Goal: Transaction & Acquisition: Purchase product/service

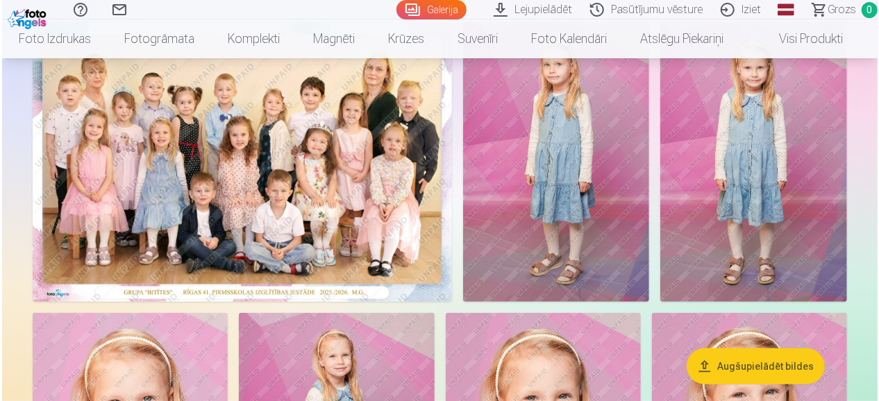
scroll to position [132, 0]
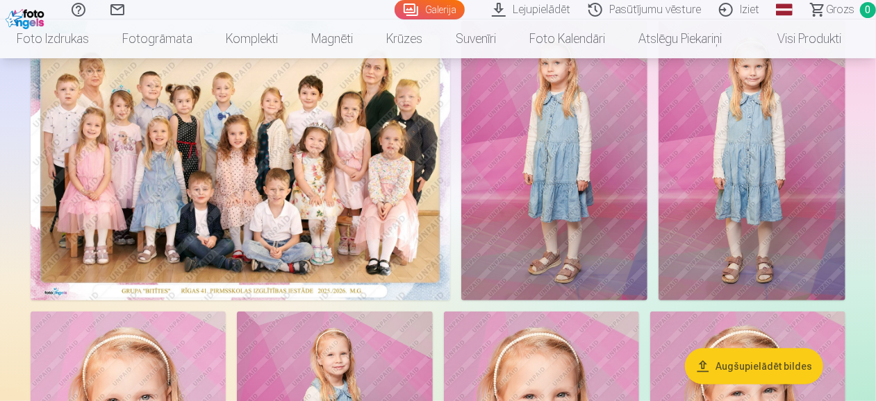
click at [279, 179] on img at bounding box center [241, 161] width 420 height 280
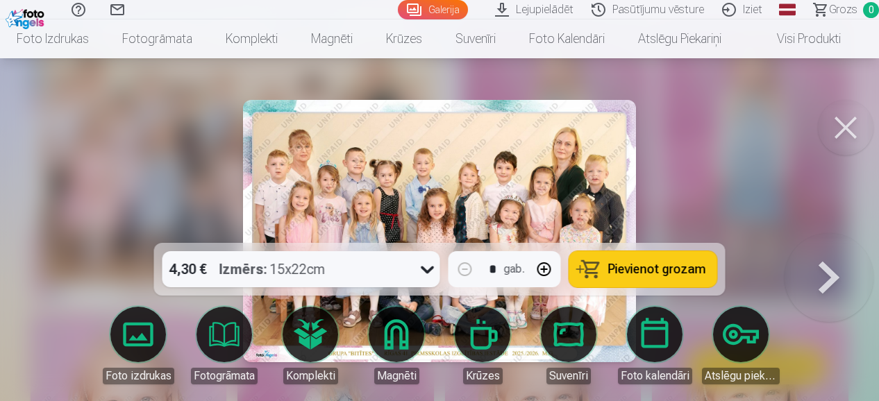
click at [418, 265] on icon at bounding box center [428, 269] width 22 height 22
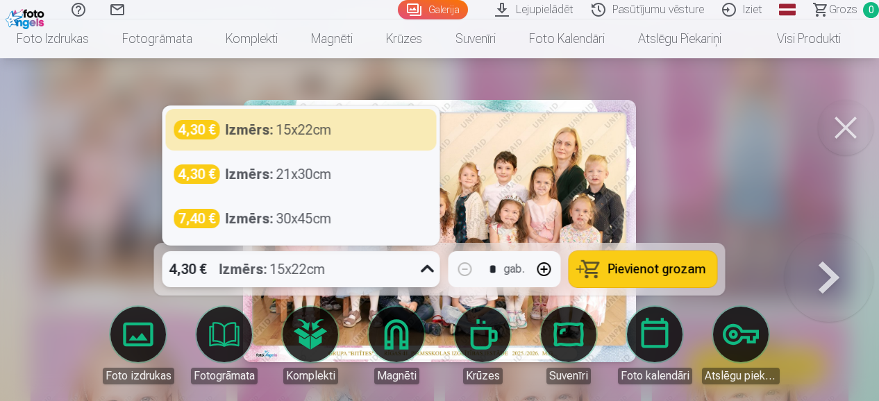
click at [418, 265] on icon at bounding box center [428, 269] width 22 height 22
click at [417, 273] on div at bounding box center [427, 269] width 25 height 36
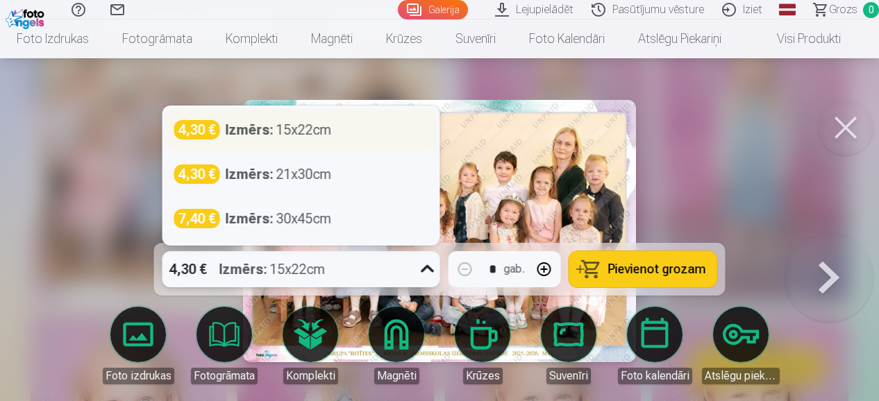
click at [339, 131] on div "4,30 € Izmērs : 15x22cm" at bounding box center [301, 129] width 254 height 19
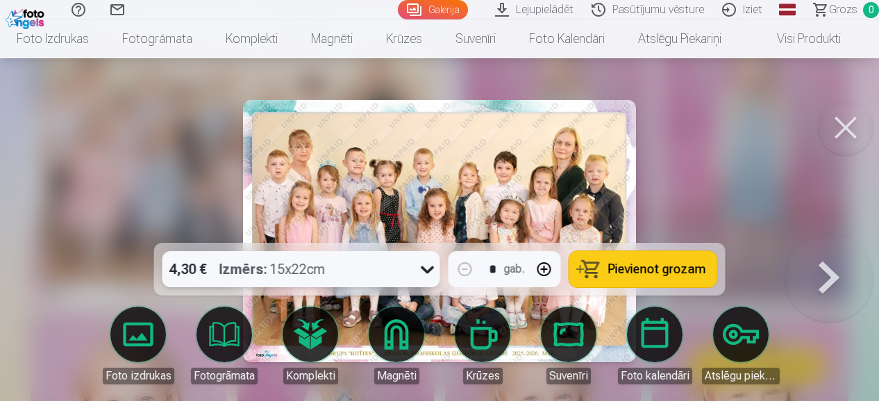
click at [847, 128] on button at bounding box center [846, 128] width 56 height 56
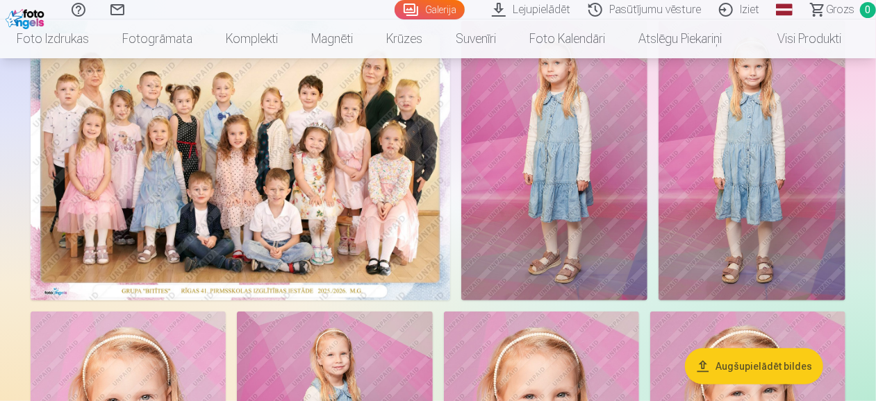
click at [286, 247] on img at bounding box center [241, 161] width 420 height 280
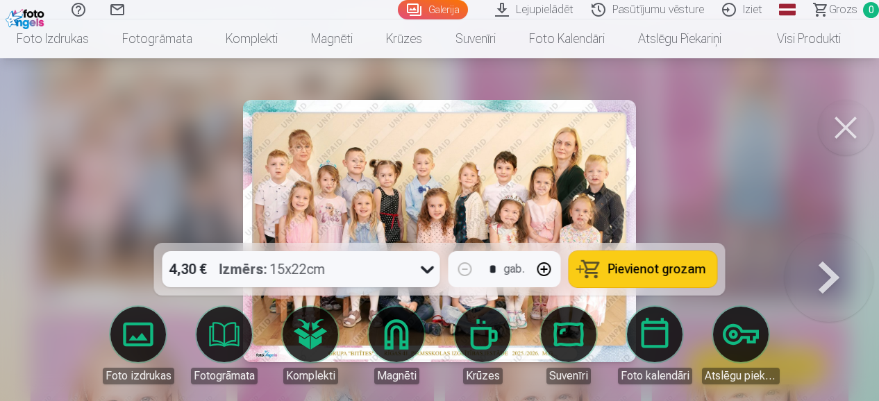
click at [286, 247] on div "4,30 € Izmērs : 15x22cm * gab. Pievienot grozam" at bounding box center [440, 269] width 572 height 53
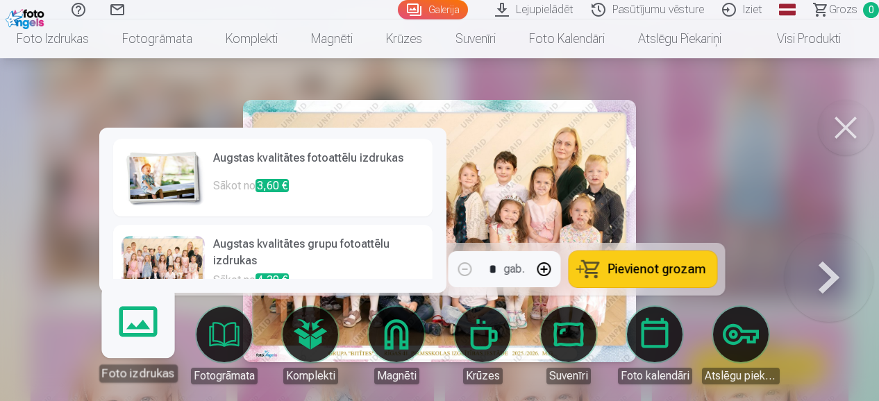
click at [140, 269] on body "Palīdzības centrs Sazinies ar mums Galerija Lejupielādēt Pasūtījumu vēsture Izi…" at bounding box center [439, 68] width 879 height 401
click at [140, 333] on link "Foto izdrukas" at bounding box center [137, 339] width 85 height 85
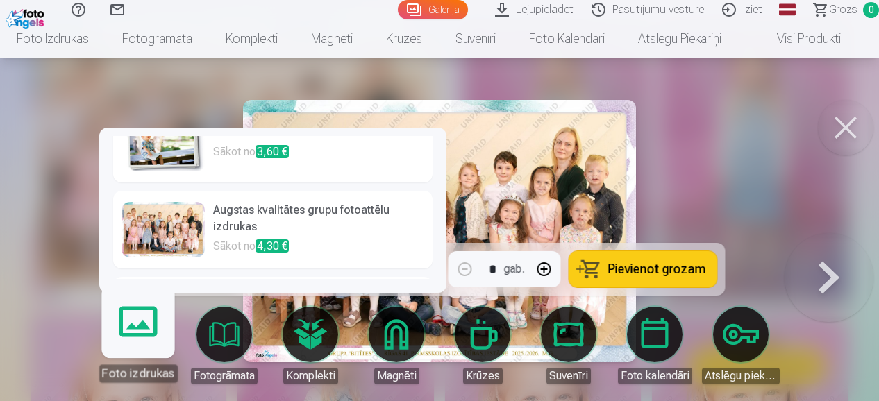
scroll to position [35, 0]
click at [298, 207] on h6 "Augstas kvalitātes grupu fotoattēlu izdrukas" at bounding box center [318, 219] width 211 height 36
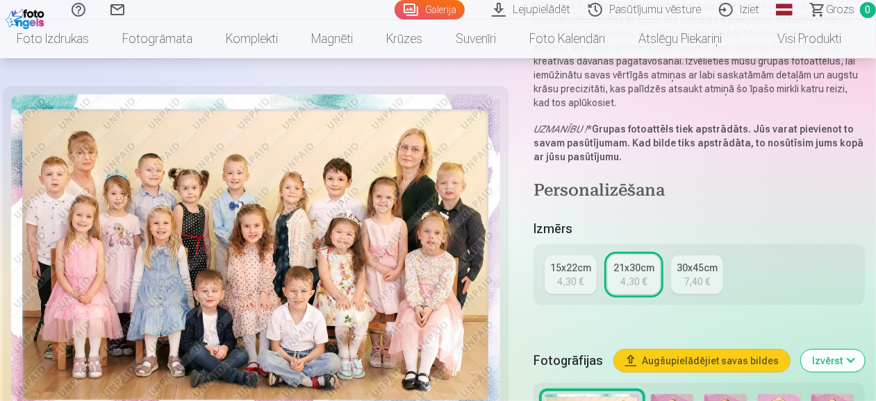
scroll to position [212, 0]
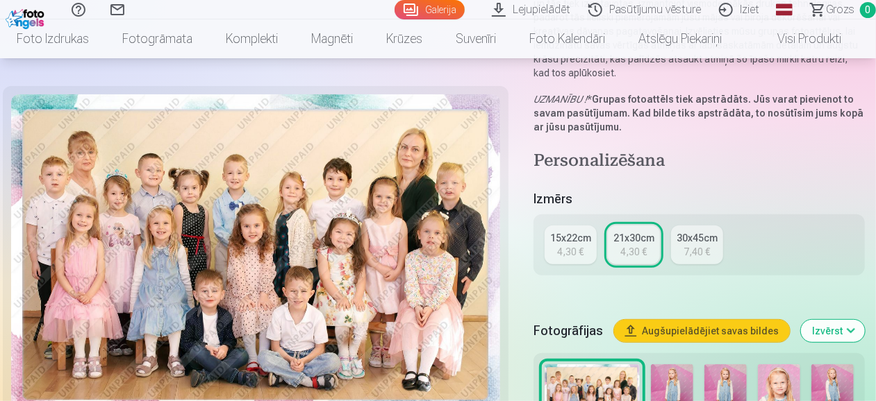
click at [572, 247] on div "4,30 €" at bounding box center [571, 252] width 26 height 14
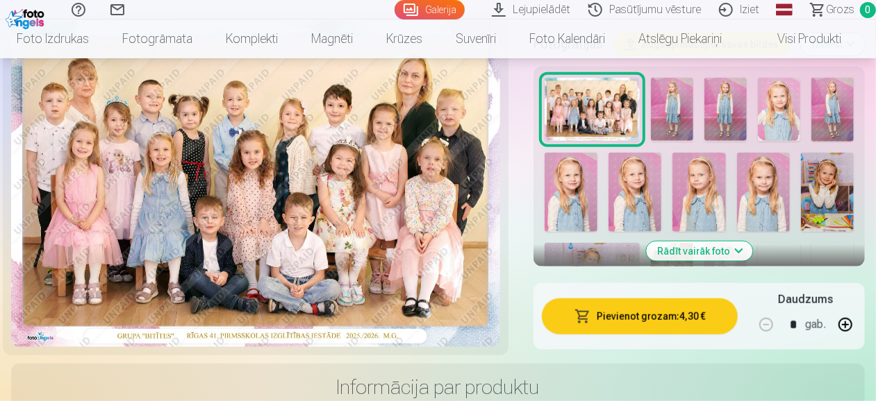
scroll to position [451, 0]
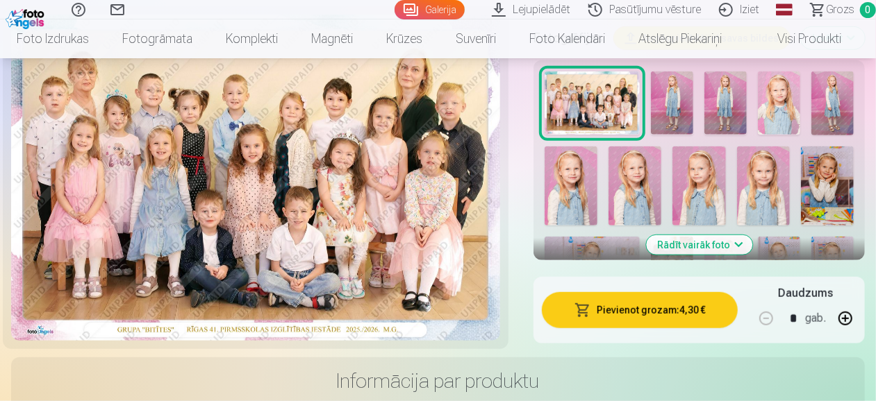
click at [690, 305] on button "Pievienot grozam : 4,30 €" at bounding box center [640, 310] width 196 height 36
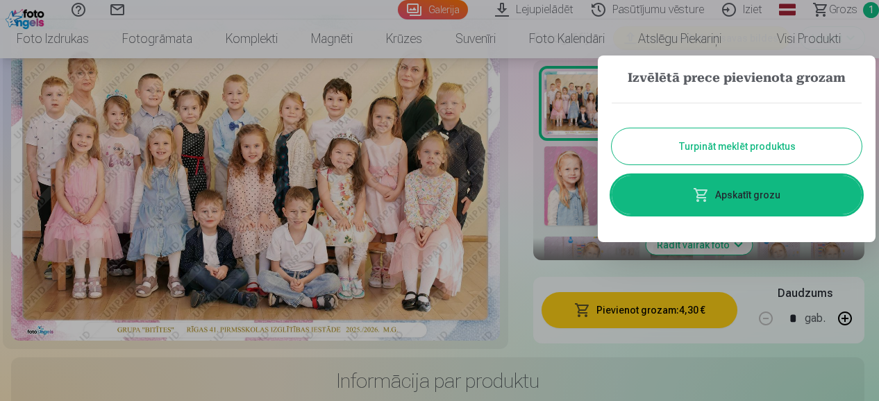
click at [756, 147] on button "Turpināt meklēt produktus" at bounding box center [737, 146] width 250 height 36
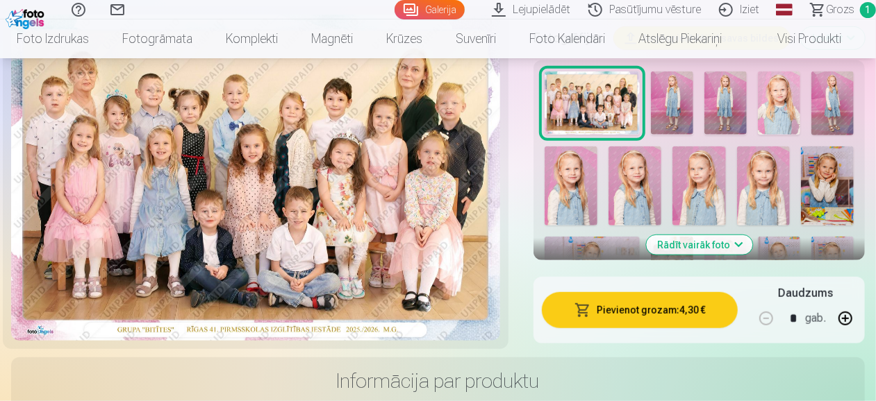
click at [674, 103] on img at bounding box center [672, 103] width 42 height 63
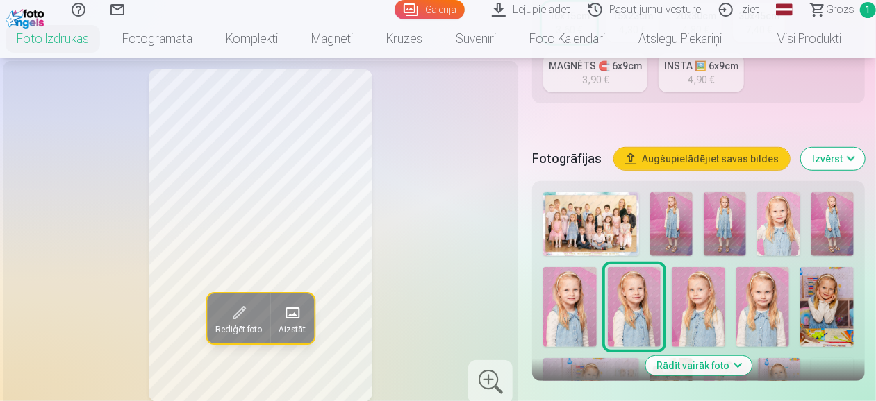
scroll to position [392, 0]
click at [672, 206] on img at bounding box center [671, 224] width 42 height 64
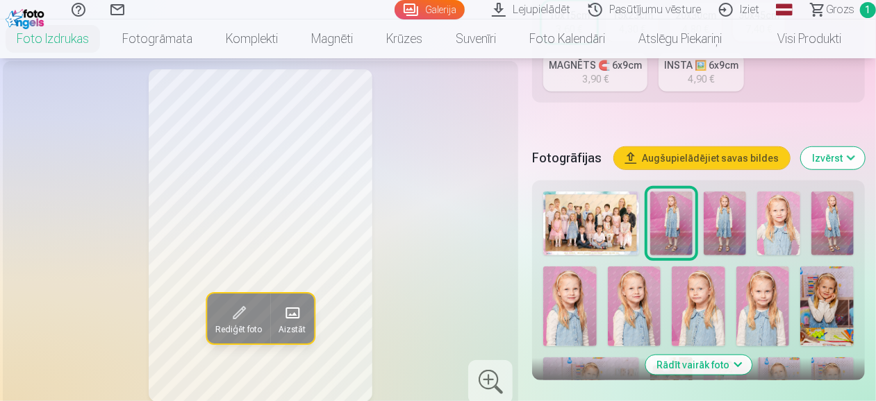
click at [672, 206] on img at bounding box center [671, 224] width 42 height 64
click at [720, 218] on img at bounding box center [725, 224] width 42 height 64
click at [777, 223] on img at bounding box center [778, 224] width 42 height 64
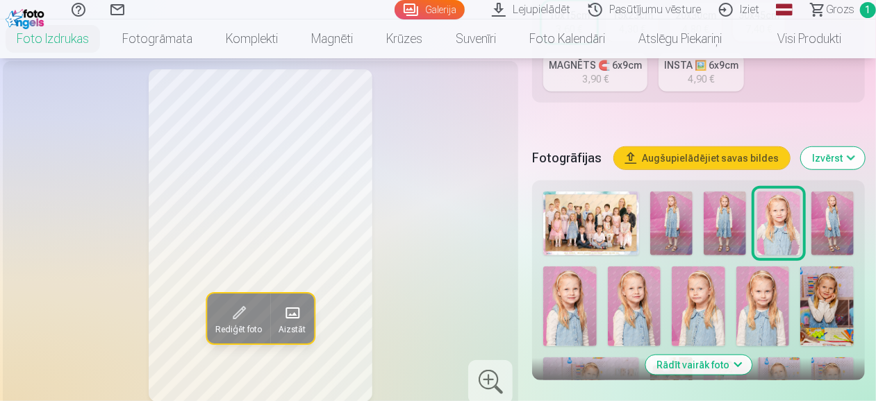
click at [777, 223] on img at bounding box center [778, 224] width 42 height 64
click at [820, 220] on img at bounding box center [832, 224] width 42 height 64
click at [571, 297] on img at bounding box center [569, 307] width 53 height 80
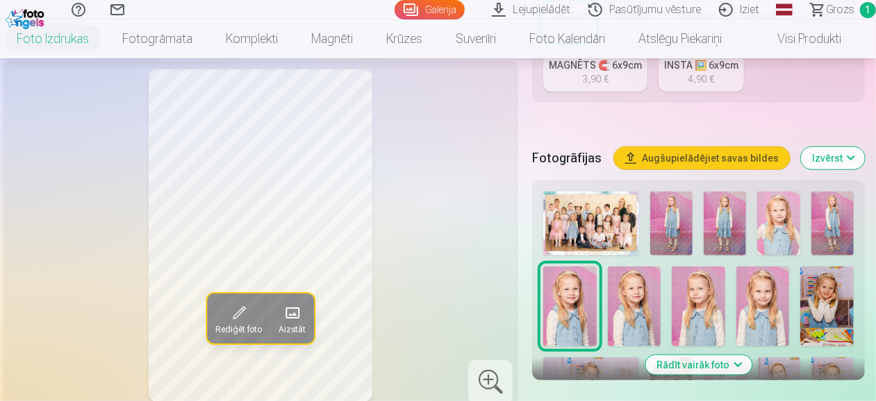
click at [571, 297] on img at bounding box center [569, 307] width 53 height 80
click at [642, 295] on img at bounding box center [634, 307] width 53 height 80
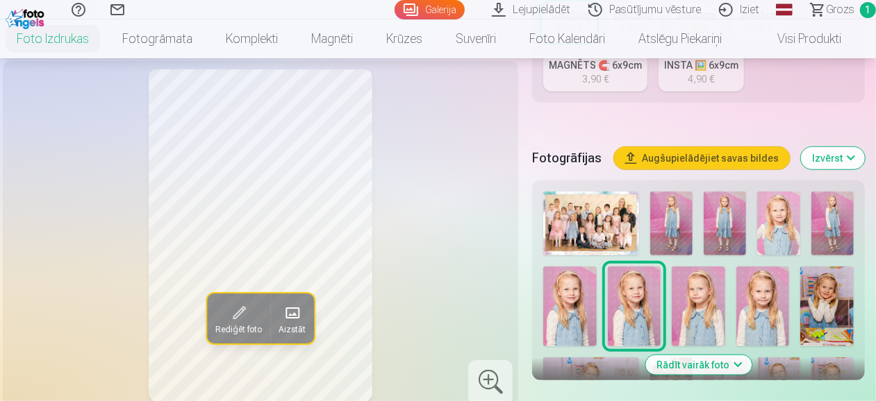
click at [682, 298] on img at bounding box center [698, 307] width 53 height 80
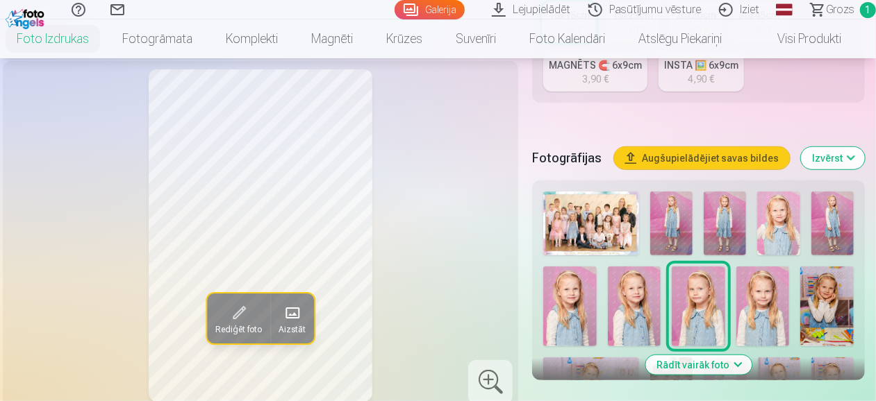
click at [729, 296] on div at bounding box center [699, 377] width 322 height 383
click at [754, 299] on img at bounding box center [762, 307] width 53 height 80
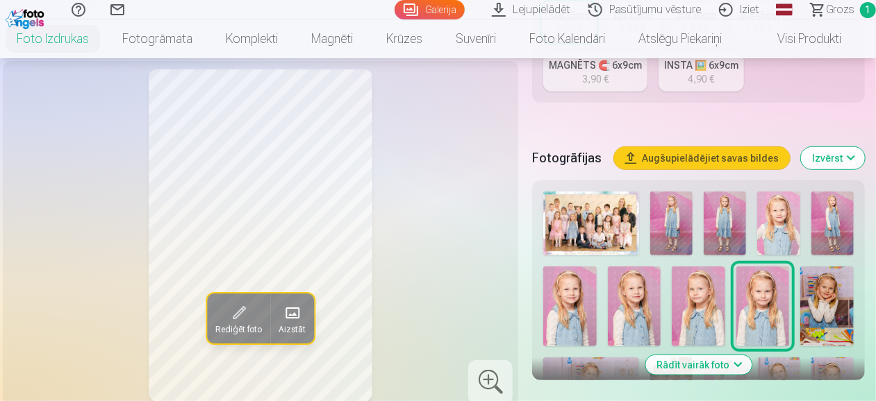
click at [838, 298] on img at bounding box center [826, 307] width 53 height 80
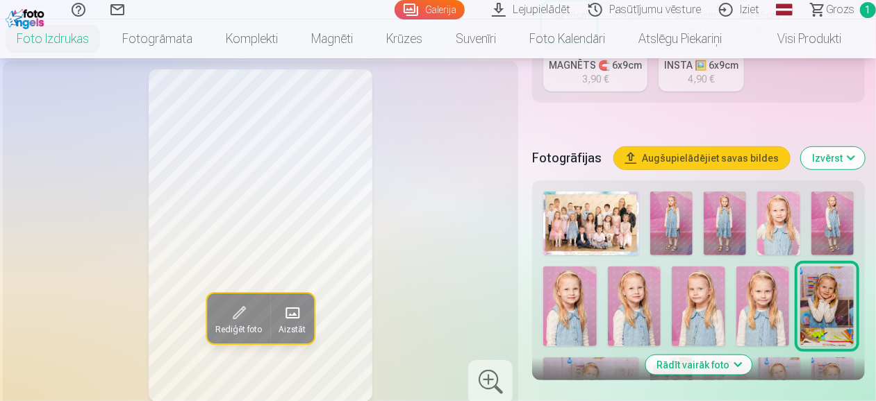
click at [838, 298] on img at bounding box center [826, 307] width 53 height 80
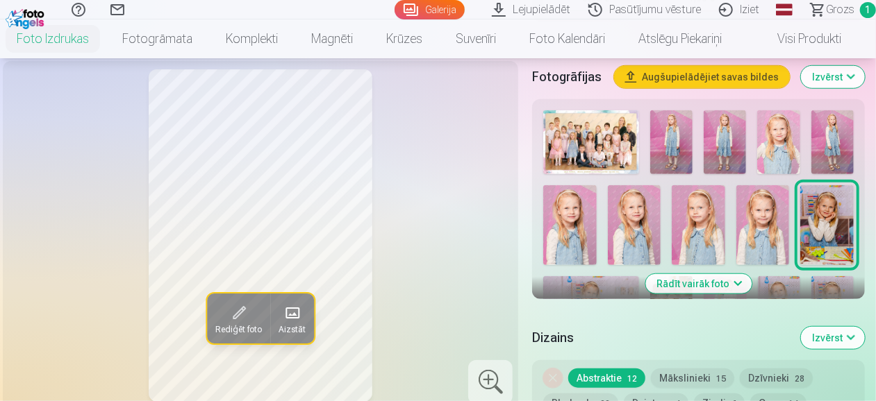
scroll to position [474, 0]
click at [715, 285] on button "Rādīt vairāk foto" at bounding box center [698, 283] width 106 height 19
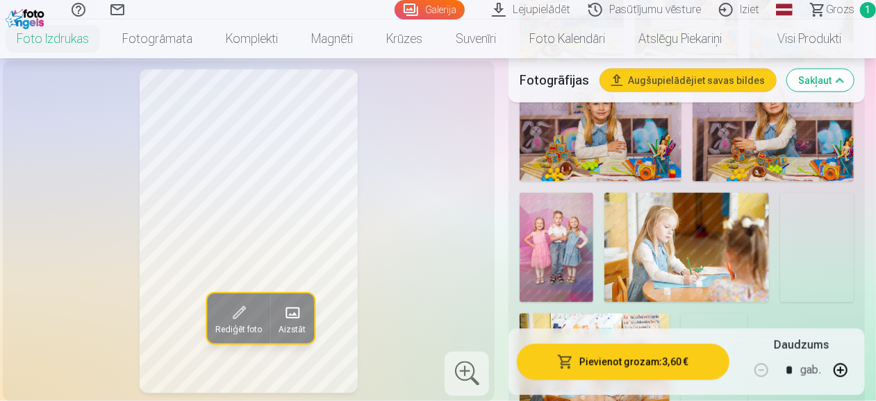
scroll to position [1195, 0]
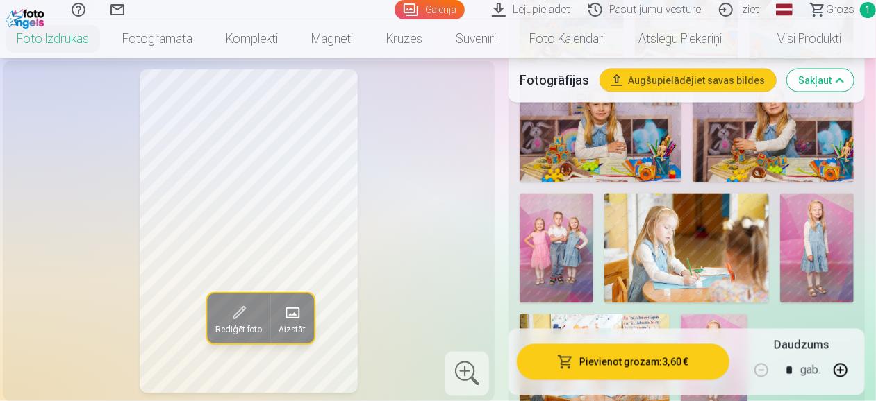
click at [577, 231] on img at bounding box center [557, 249] width 74 height 110
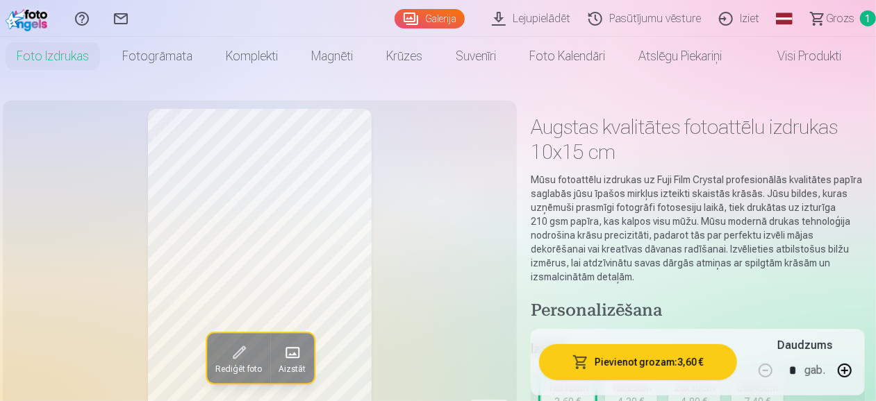
scroll to position [0, 0]
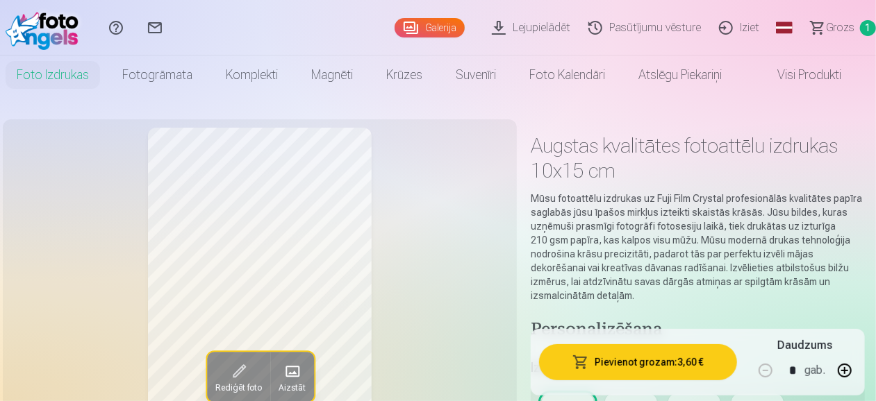
click at [442, 26] on link "Galerija" at bounding box center [430, 27] width 70 height 19
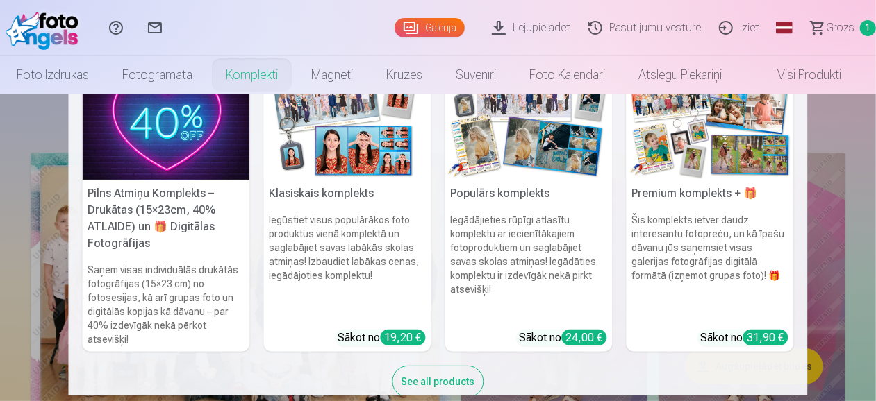
scroll to position [40, 0]
click at [157, 160] on img at bounding box center [166, 125] width 167 height 112
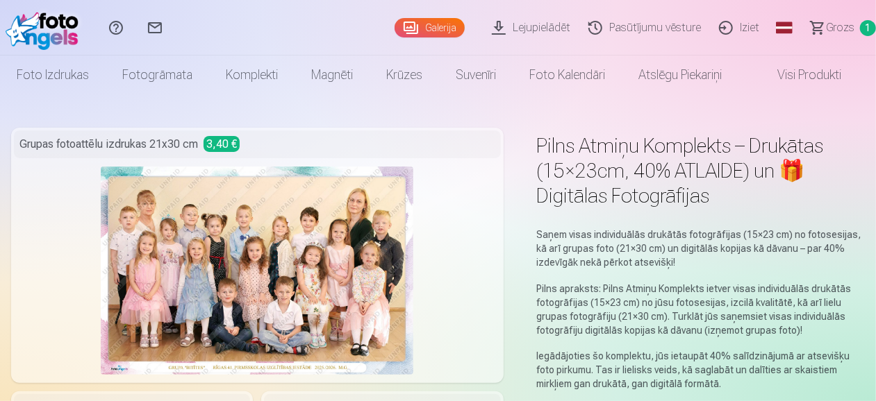
click at [436, 27] on link "Galerija" at bounding box center [430, 27] width 70 height 19
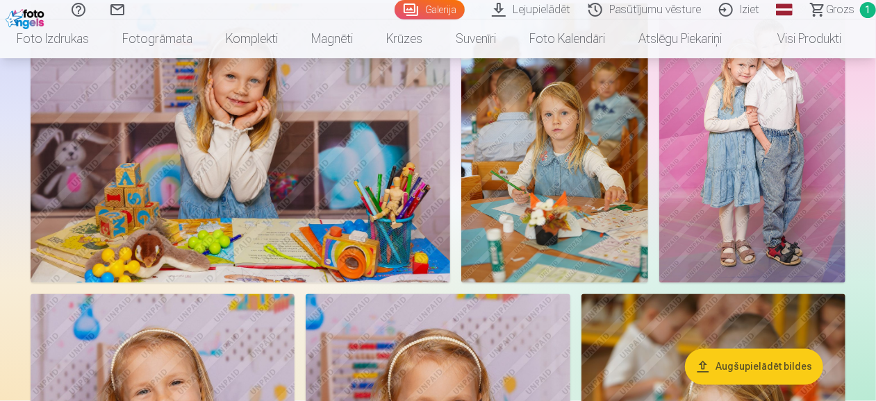
scroll to position [1154, 0]
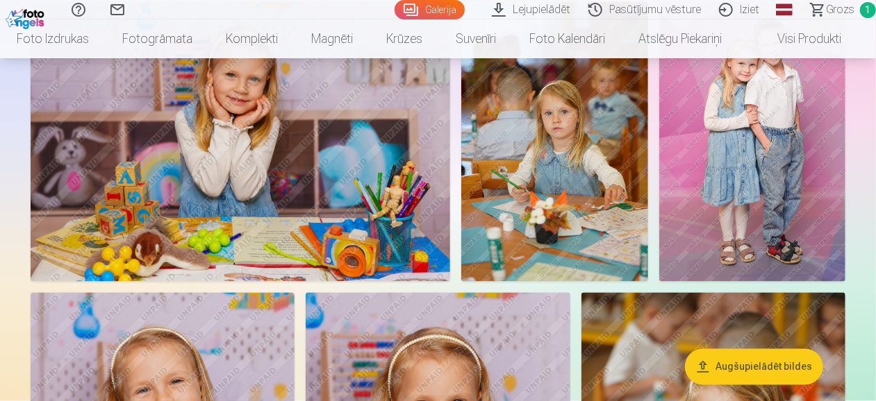
click at [706, 194] on img at bounding box center [752, 142] width 186 height 280
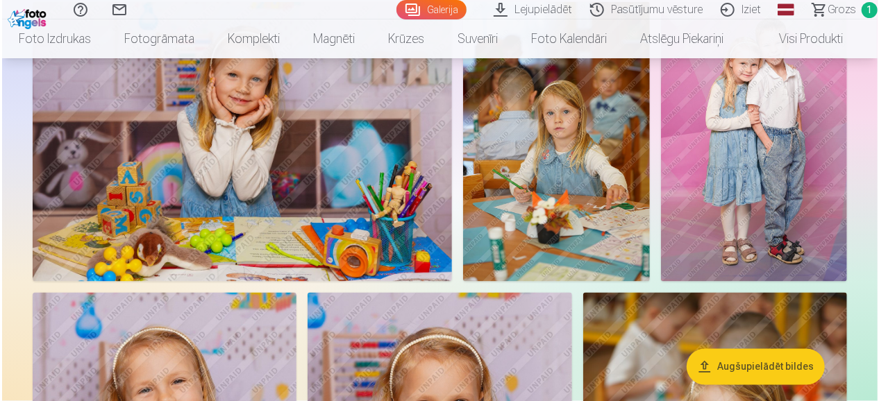
scroll to position [1157, 0]
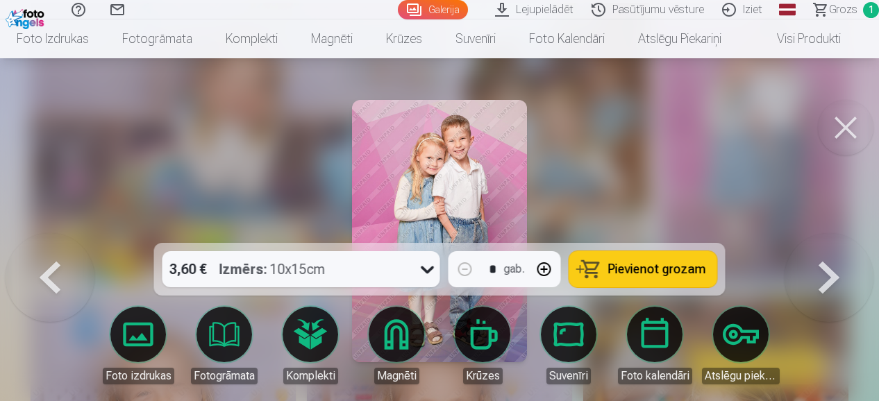
click at [830, 233] on button at bounding box center [829, 233] width 89 height 0
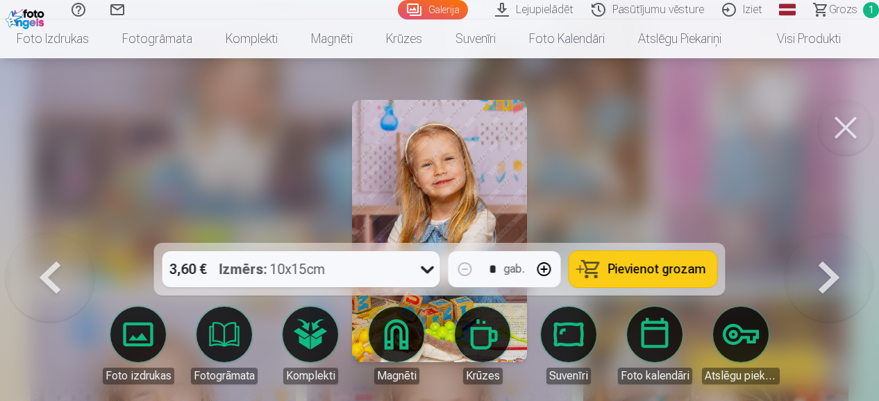
click at [830, 233] on button at bounding box center [829, 233] width 89 height 0
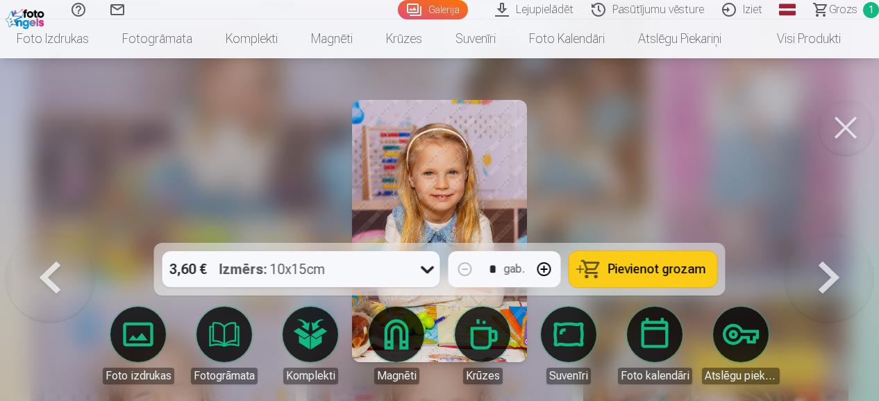
click at [56, 233] on button at bounding box center [50, 233] width 89 height 0
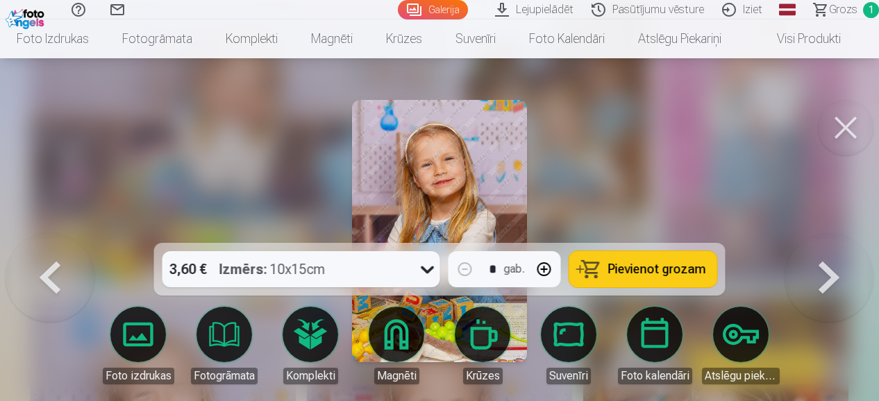
click at [56, 233] on button at bounding box center [50, 233] width 89 height 0
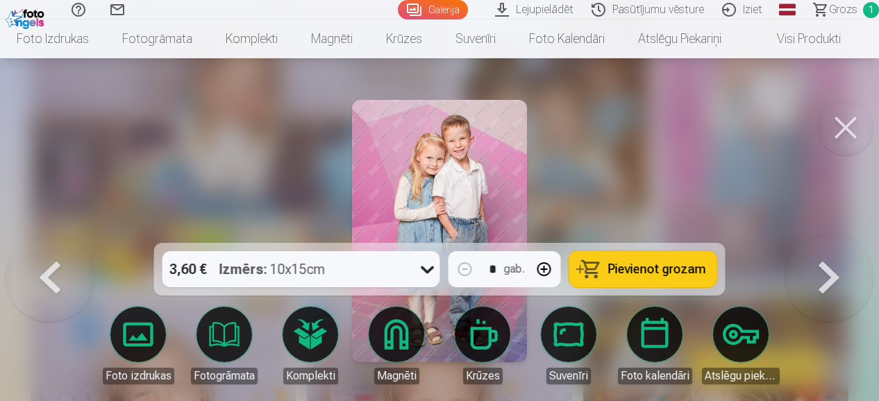
click at [443, 165] on img at bounding box center [439, 231] width 175 height 263
click at [851, 139] on button at bounding box center [846, 128] width 56 height 56
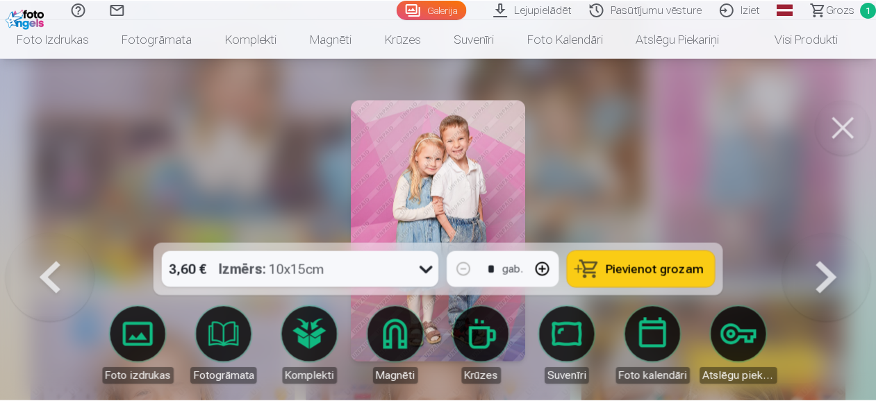
scroll to position [1154, 0]
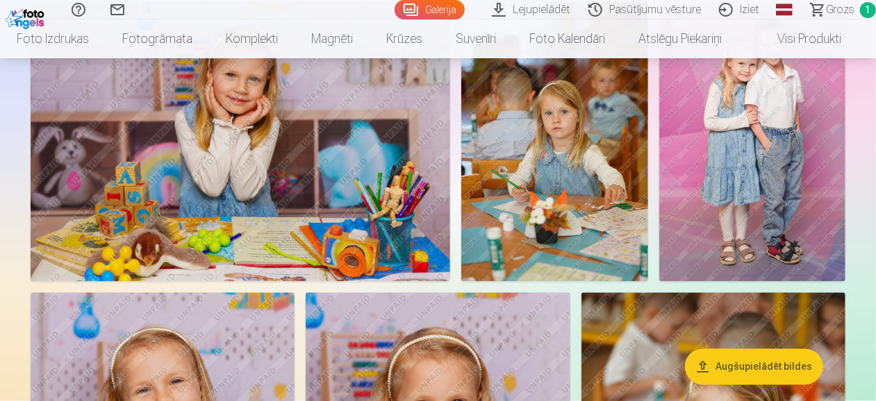
click at [559, 13] on link "Lejupielādēt" at bounding box center [533, 9] width 97 height 19
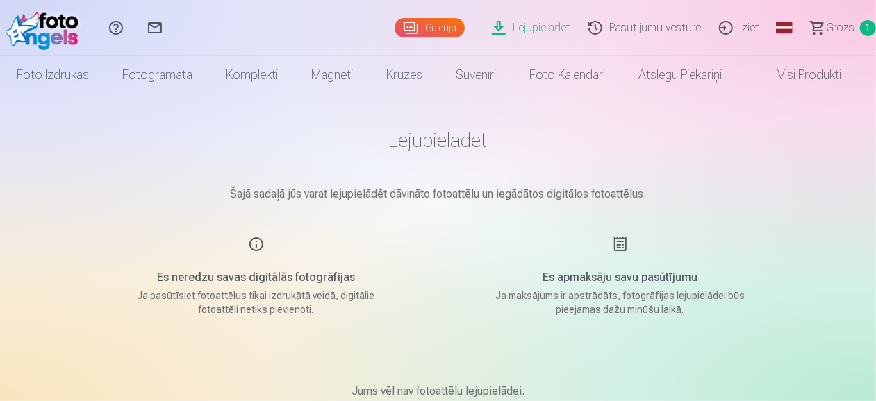
click at [524, 27] on link "Lejupielādēt" at bounding box center [533, 28] width 97 height 56
click at [425, 23] on link "Galerija" at bounding box center [430, 27] width 70 height 19
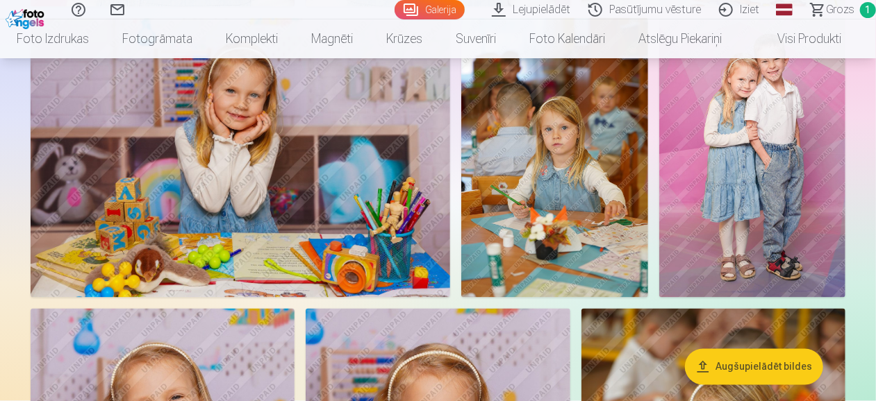
scroll to position [1138, 0]
click at [707, 209] on img at bounding box center [752, 157] width 186 height 280
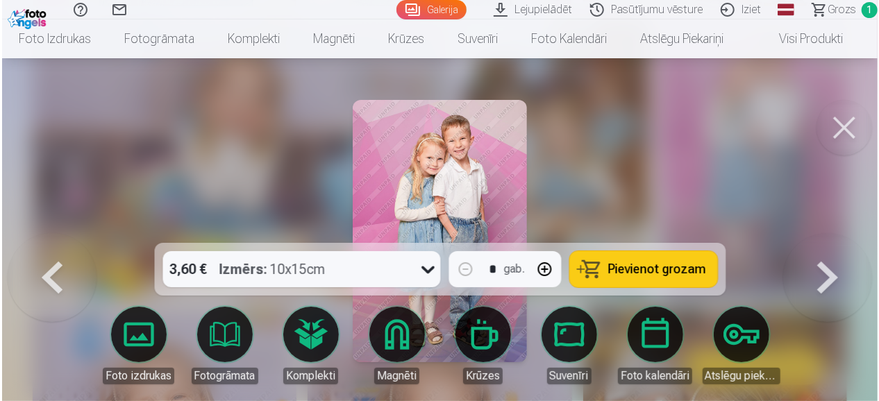
scroll to position [1141, 0]
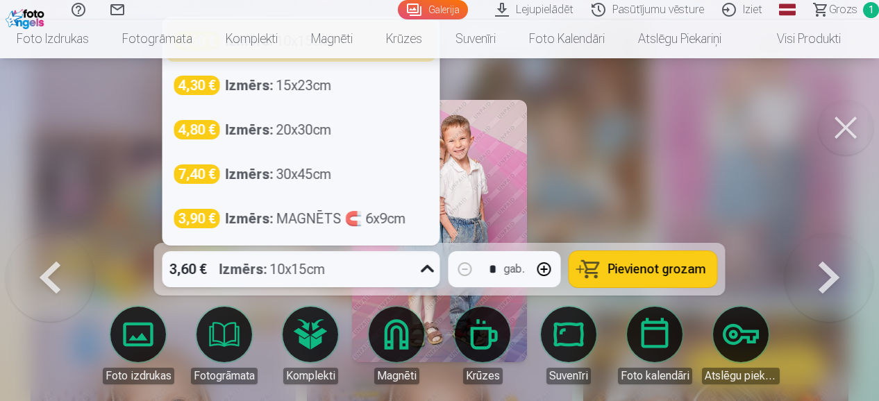
click at [439, 264] on div at bounding box center [427, 269] width 25 height 36
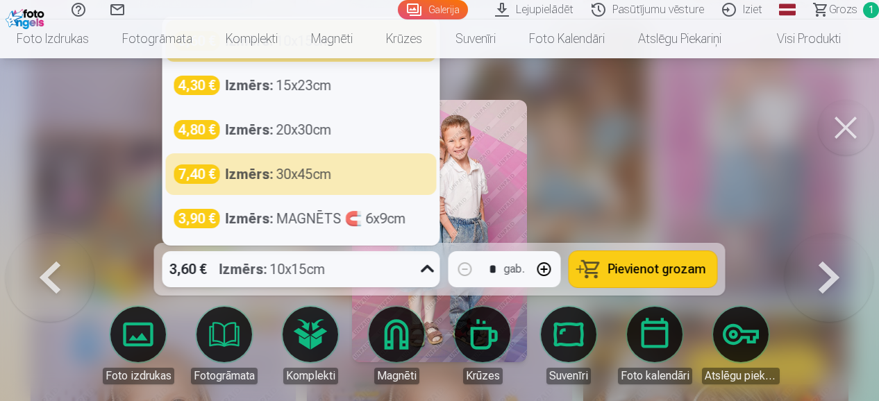
click at [829, 124] on button at bounding box center [846, 128] width 56 height 56
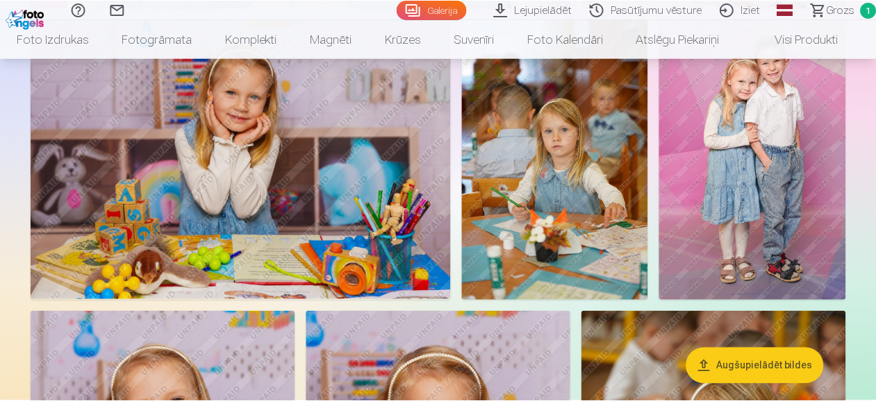
scroll to position [1138, 0]
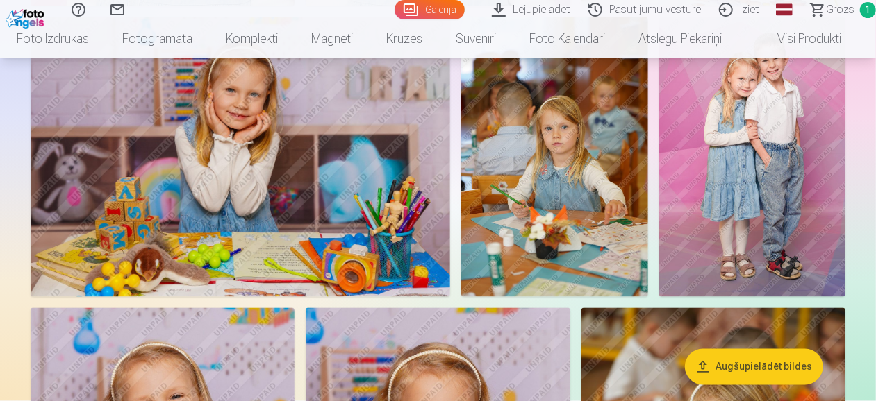
click at [620, 231] on img at bounding box center [554, 157] width 186 height 280
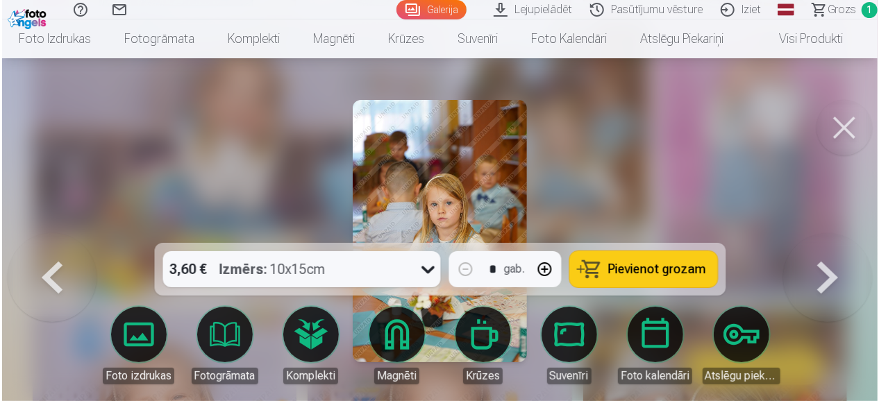
scroll to position [1141, 0]
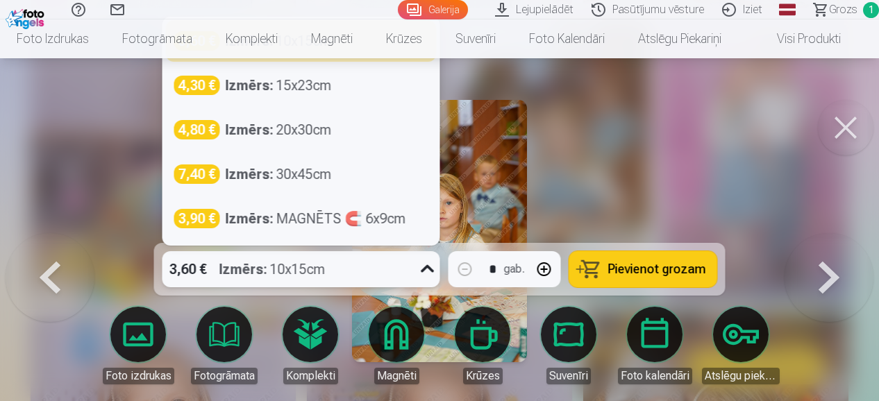
click at [431, 265] on icon at bounding box center [428, 269] width 22 height 22
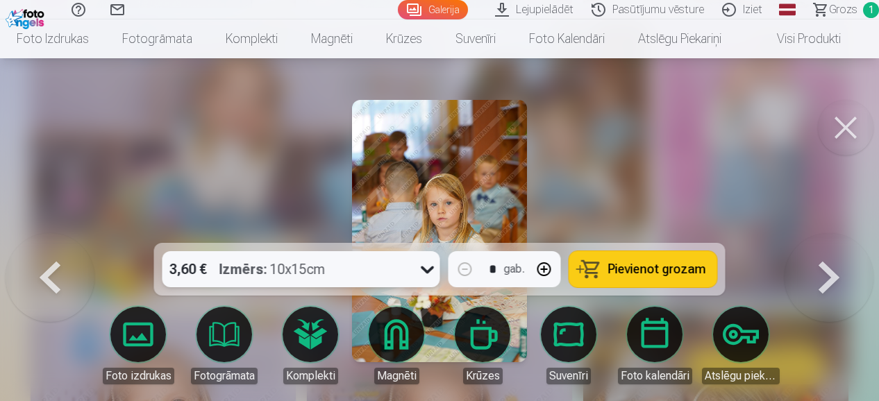
click at [431, 265] on icon at bounding box center [428, 269] width 22 height 22
click at [839, 122] on button at bounding box center [846, 128] width 56 height 56
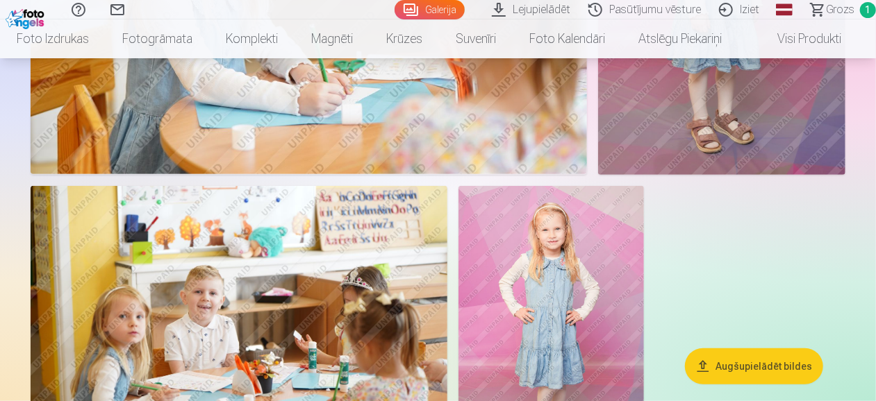
scroll to position [2977, 0]
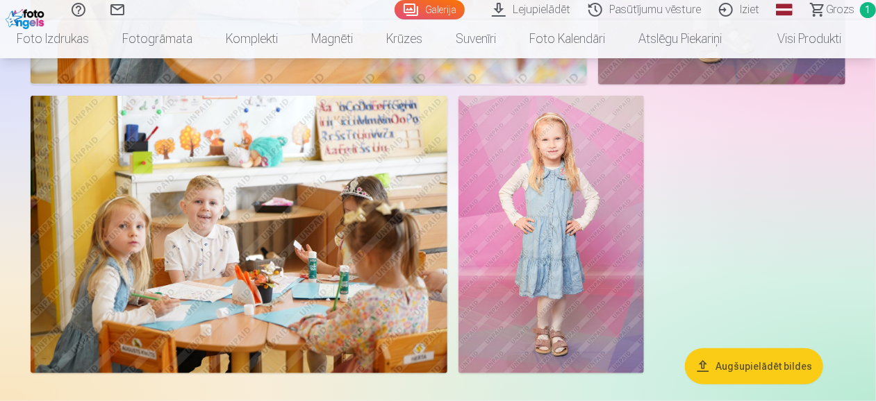
click at [557, 212] on img at bounding box center [550, 235] width 185 height 278
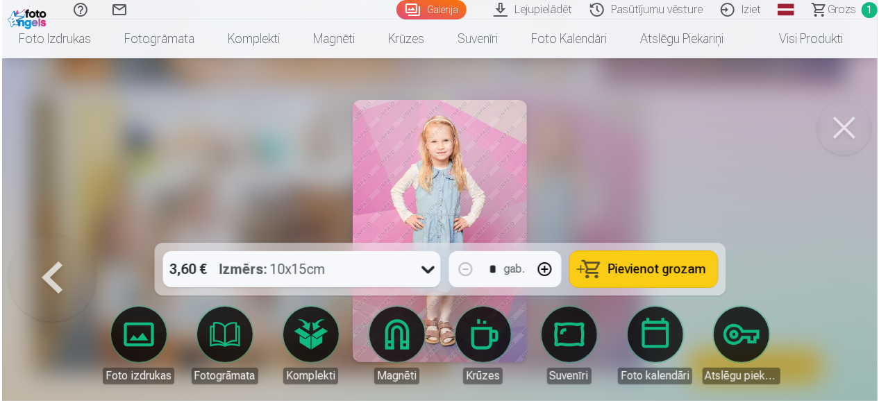
scroll to position [3087, 0]
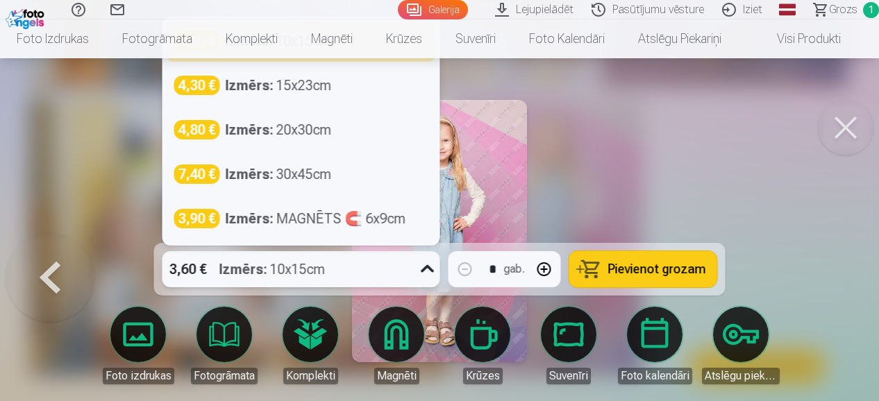
click at [422, 270] on icon at bounding box center [428, 269] width 22 height 22
click at [312, 60] on div "3,60 € Izmērs : 10x15cm" at bounding box center [301, 41] width 271 height 42
click at [351, 263] on div "3,60 € Izmērs : 10x15cm" at bounding box center [288, 269] width 251 height 36
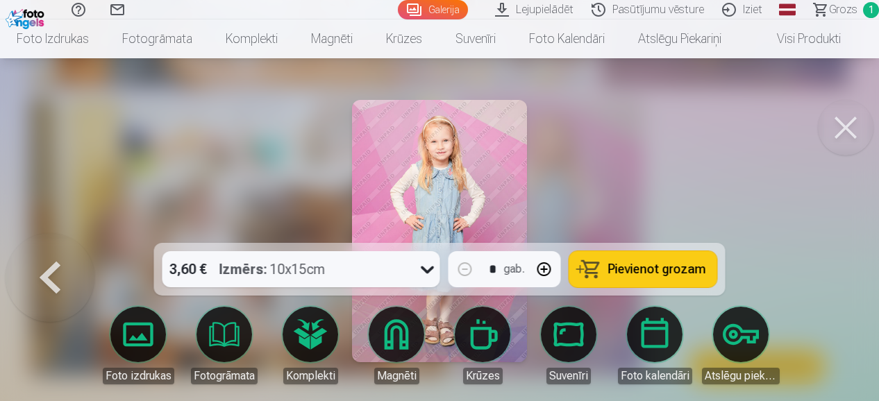
click at [473, 123] on img at bounding box center [439, 231] width 175 height 263
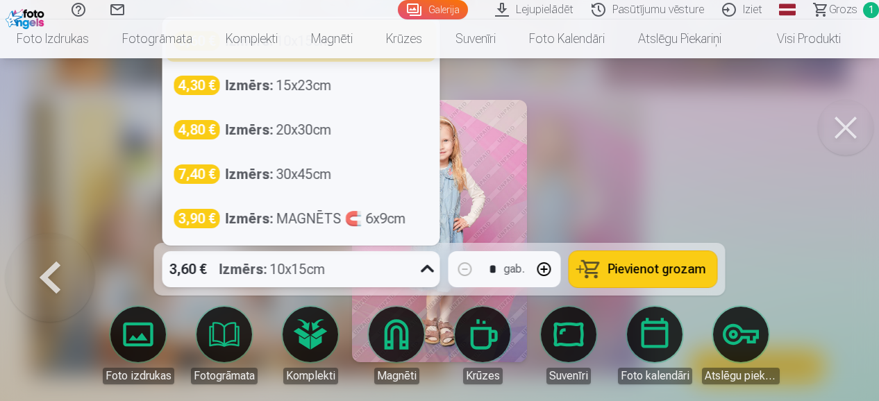
click at [415, 281] on div at bounding box center [427, 269] width 25 height 36
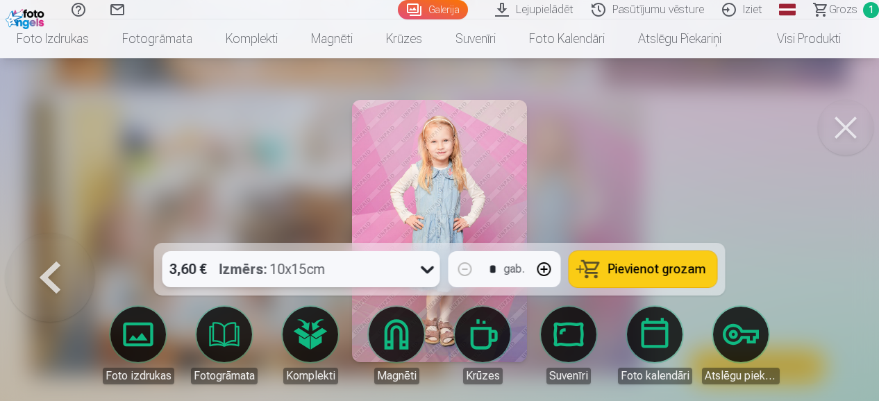
click at [415, 281] on div at bounding box center [427, 269] width 25 height 36
click at [822, 41] on link "Visi produkti" at bounding box center [797, 38] width 119 height 39
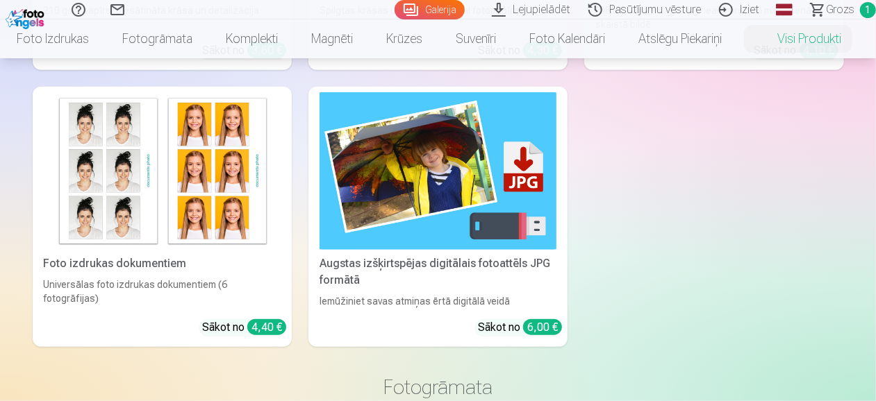
scroll to position [370, 0]
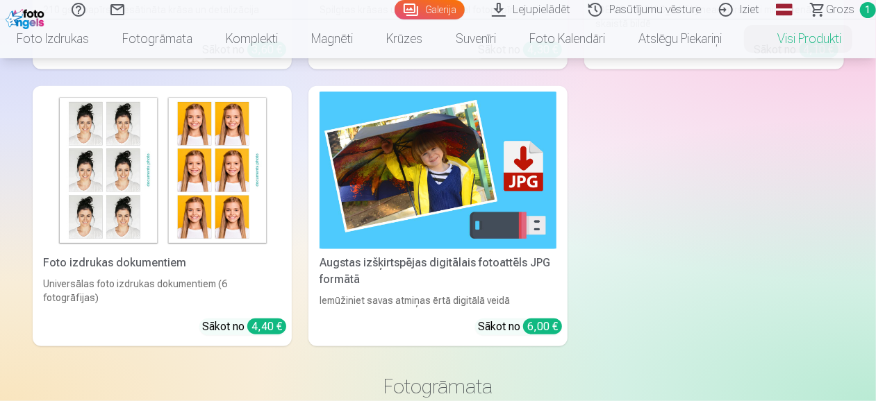
click at [470, 183] on img at bounding box center [438, 171] width 237 height 158
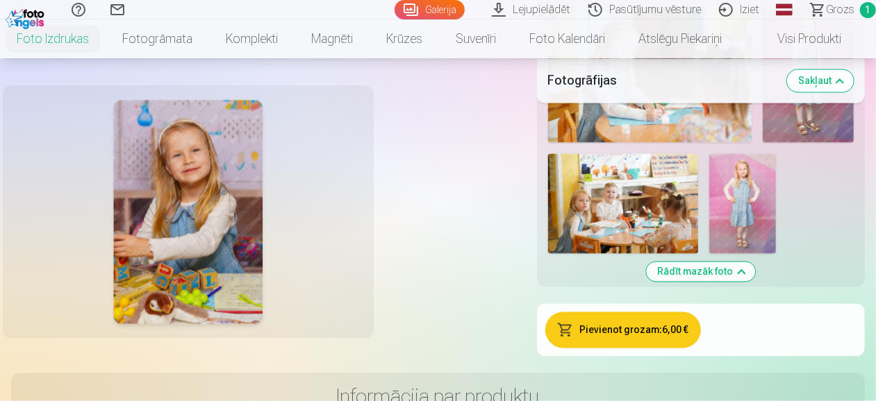
scroll to position [1243, 0]
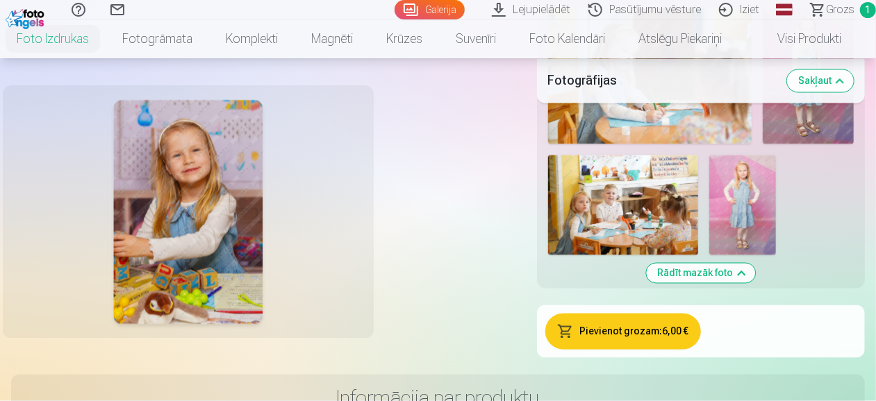
click at [729, 226] on img at bounding box center [742, 206] width 67 height 100
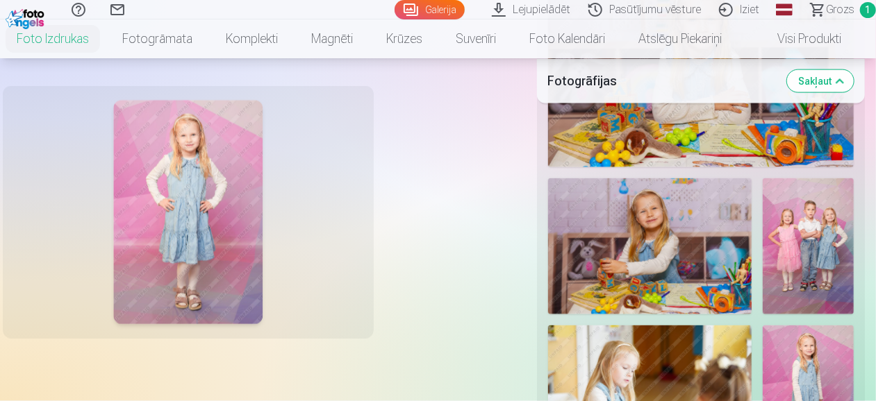
scroll to position [921, 0]
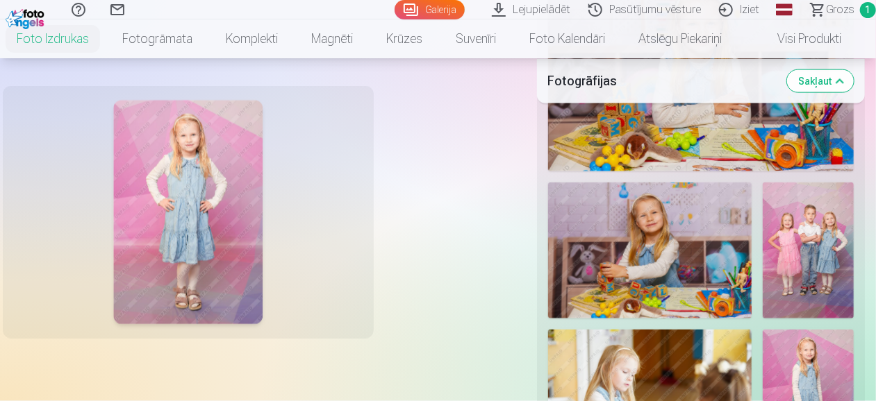
click at [815, 227] on img at bounding box center [808, 251] width 91 height 136
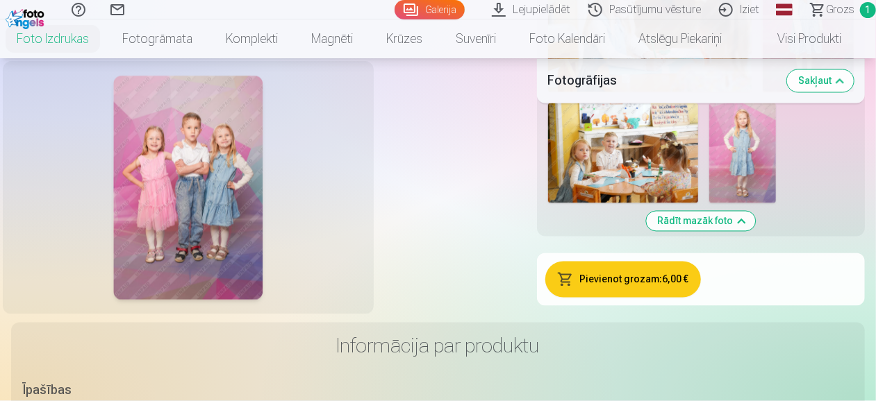
scroll to position [1335, 0]
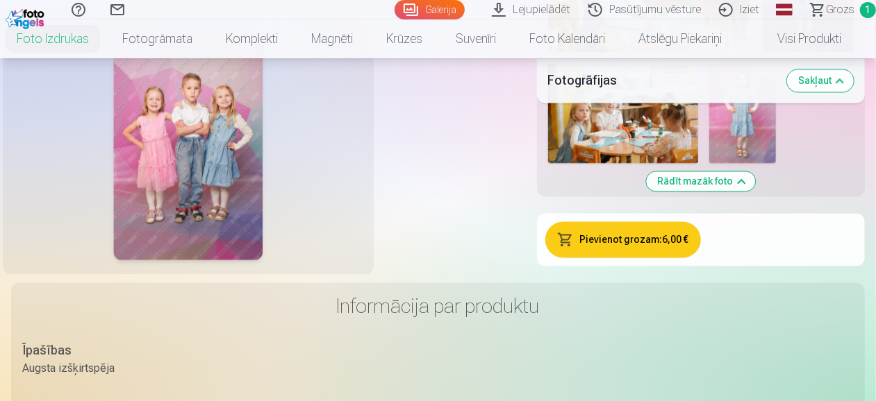
click at [661, 237] on button "Pievienot grozam : 6,00 €" at bounding box center [623, 240] width 156 height 36
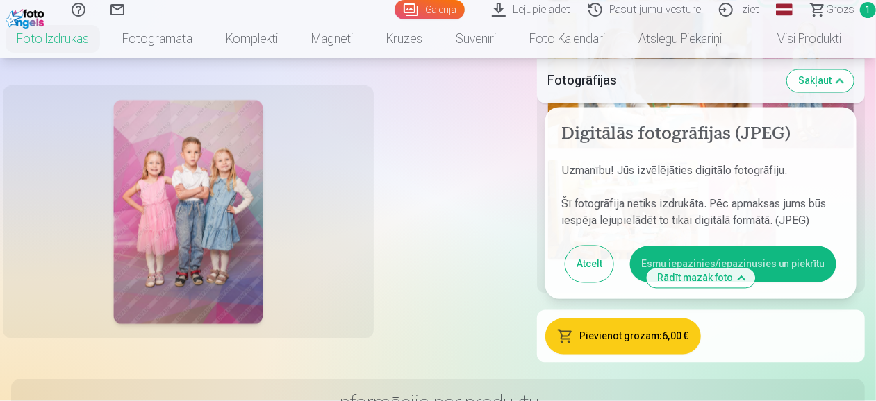
scroll to position [1227, 0]
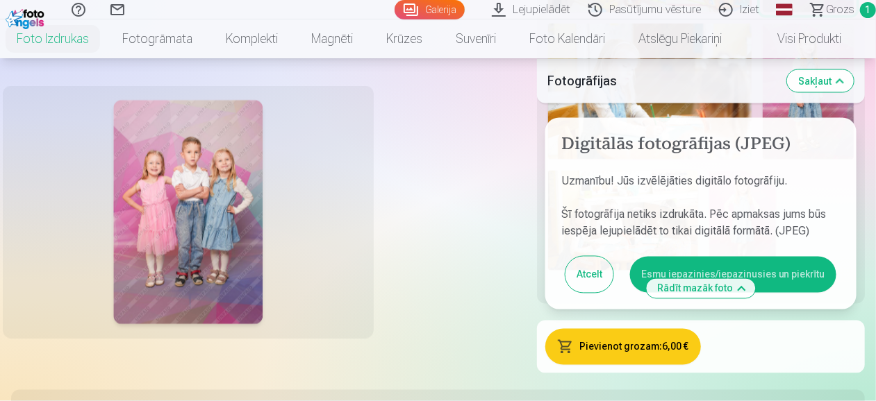
click at [777, 277] on button "Esmu iepazinies/iepazinusies un piekrītu" at bounding box center [733, 275] width 206 height 36
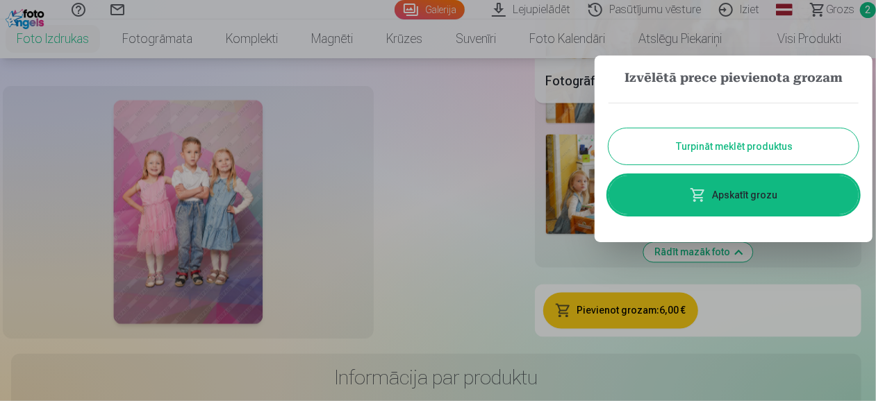
scroll to position [1230, 0]
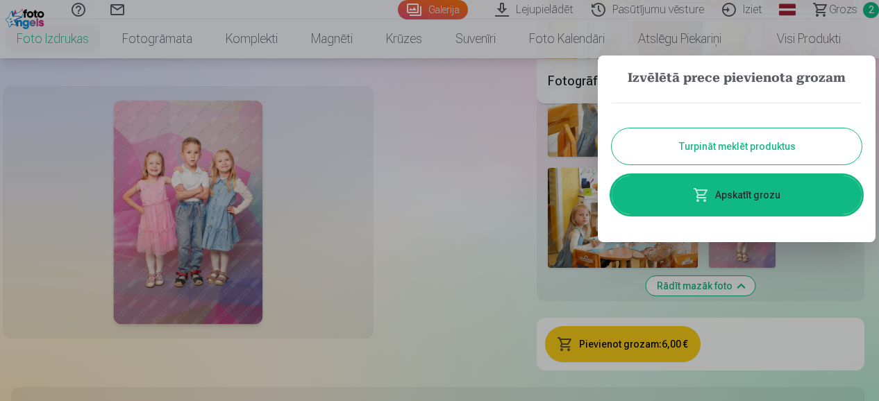
click at [747, 147] on button "Turpināt meklēt produktus" at bounding box center [737, 146] width 250 height 36
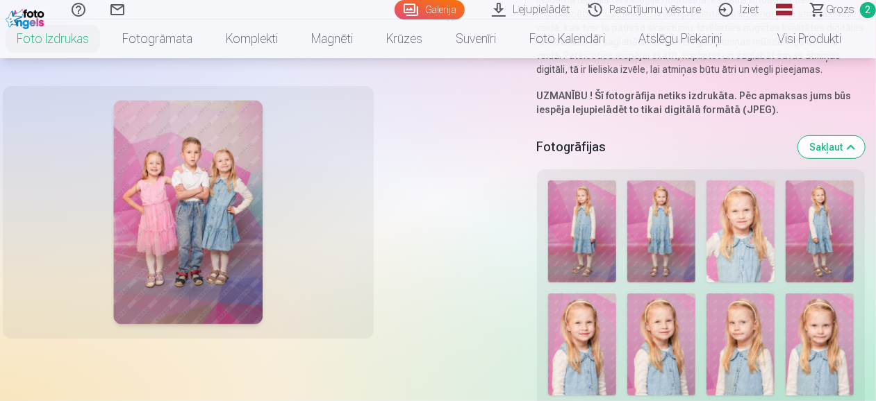
scroll to position [255, 0]
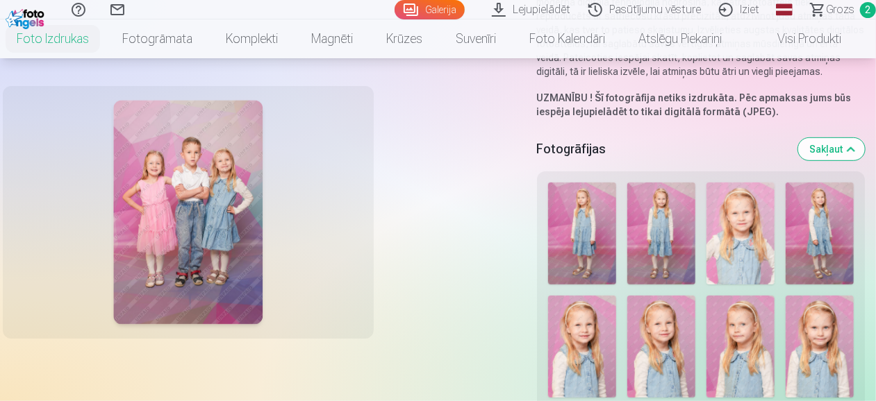
click at [725, 226] on img at bounding box center [740, 234] width 68 height 102
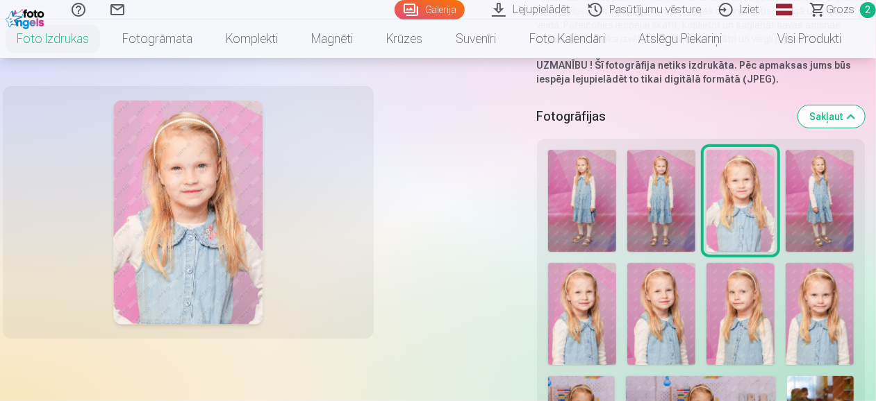
scroll to position [288, 0]
click at [592, 297] on img at bounding box center [582, 314] width 68 height 102
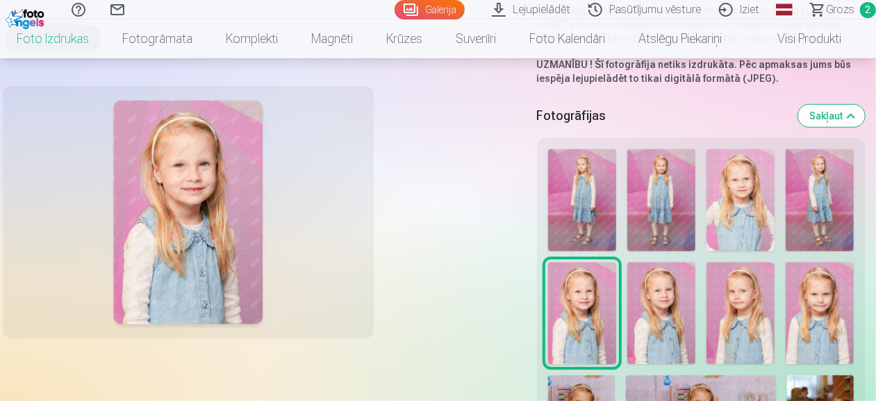
click at [673, 294] on img at bounding box center [661, 314] width 68 height 102
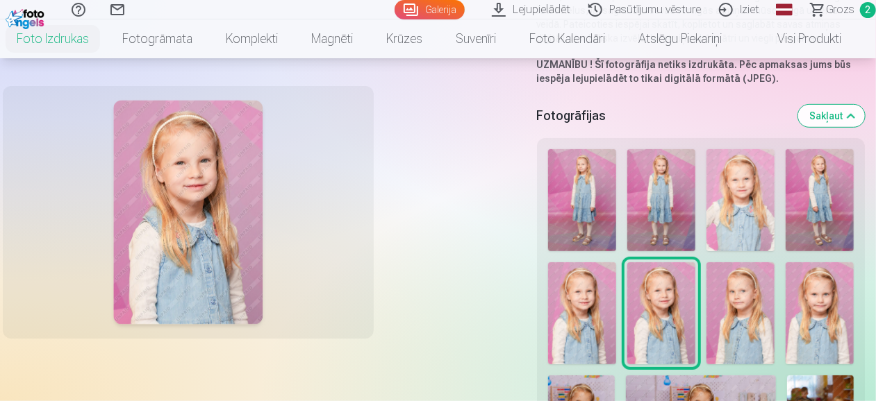
click at [741, 301] on img at bounding box center [740, 314] width 68 height 102
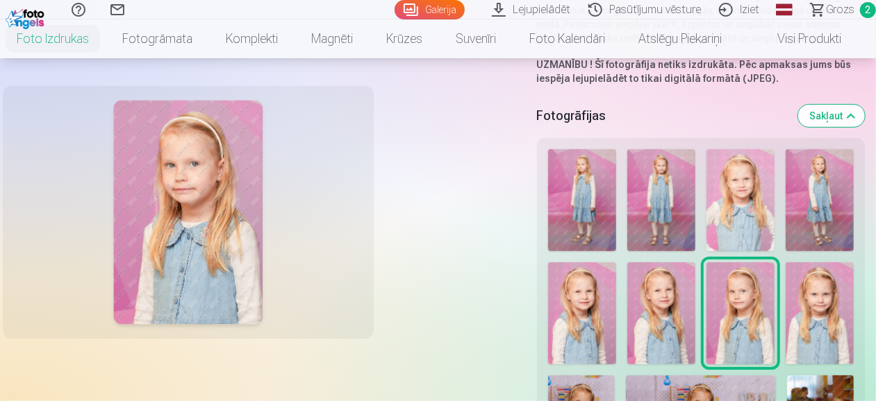
click at [818, 298] on img at bounding box center [820, 314] width 68 height 102
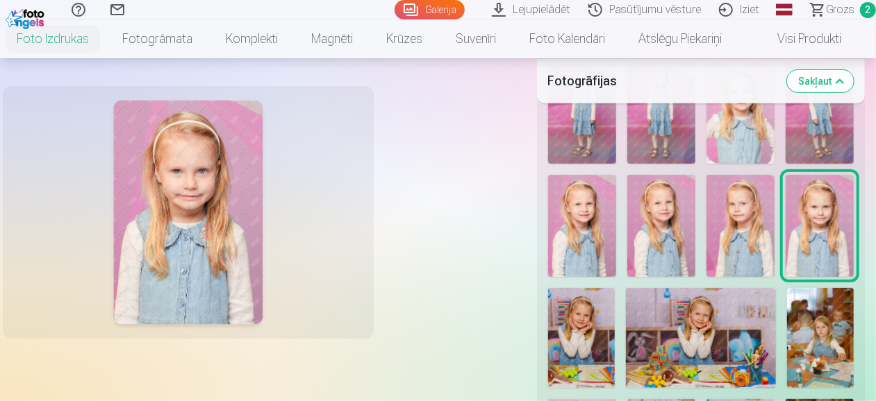
scroll to position [403, 0]
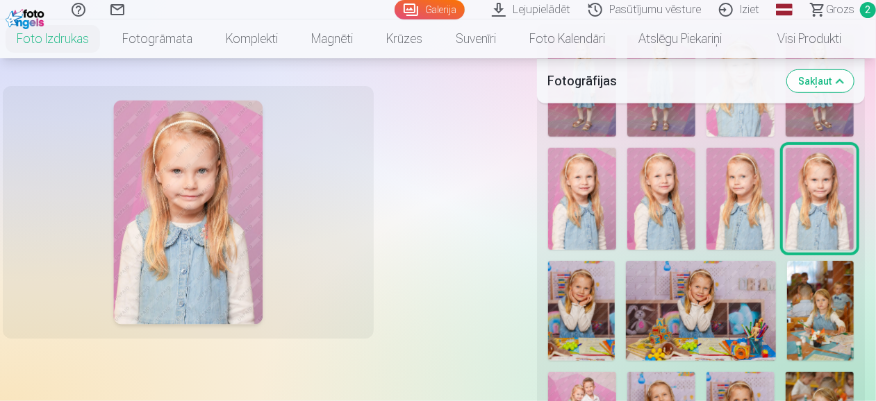
click at [599, 296] on img at bounding box center [581, 311] width 67 height 100
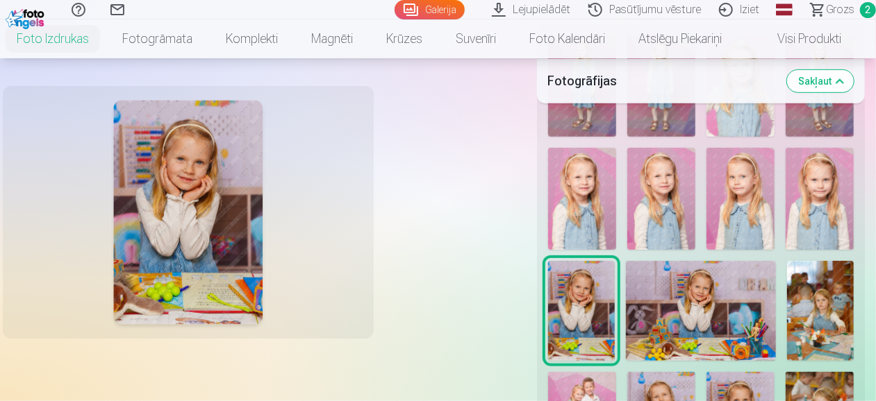
click at [649, 305] on img at bounding box center [701, 311] width 150 height 100
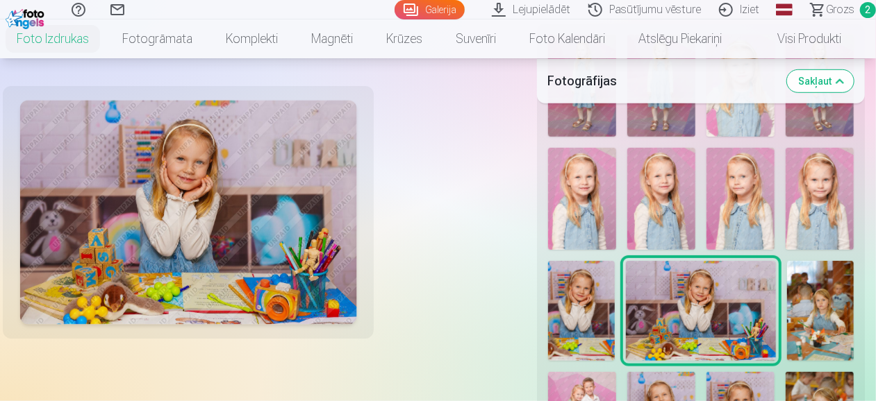
click at [818, 313] on img at bounding box center [820, 311] width 67 height 100
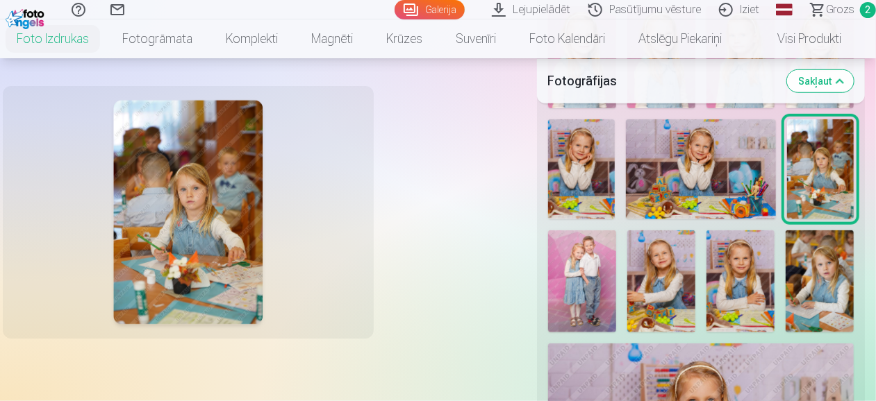
scroll to position [546, 0]
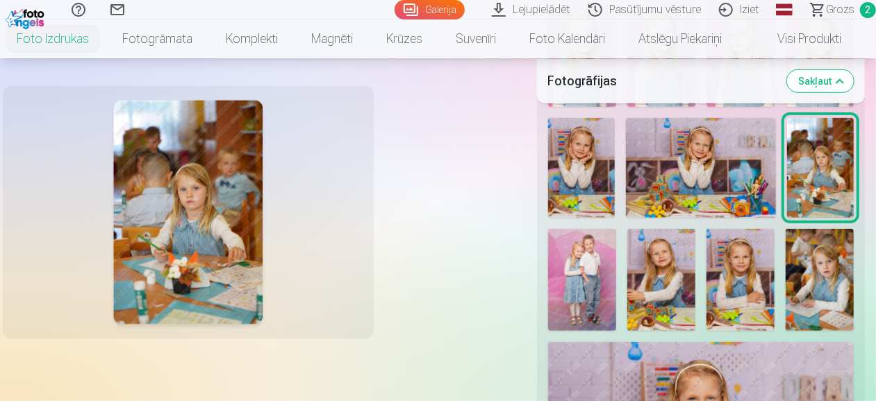
click at [596, 262] on img at bounding box center [582, 280] width 68 height 102
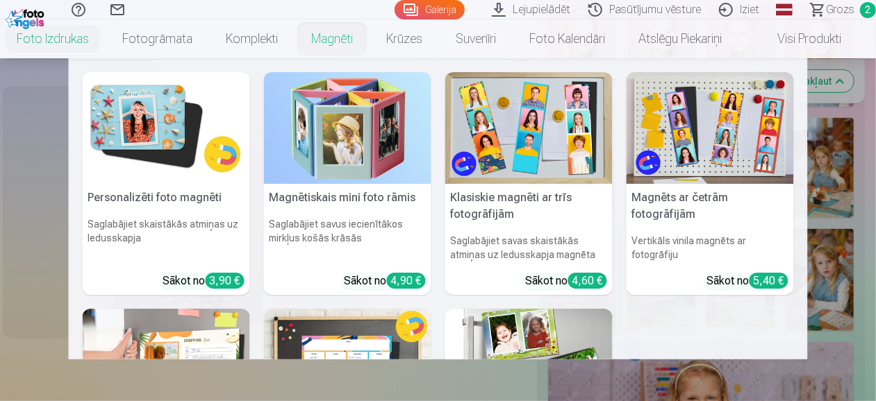
click at [336, 43] on link "Magnēti" at bounding box center [332, 38] width 75 height 39
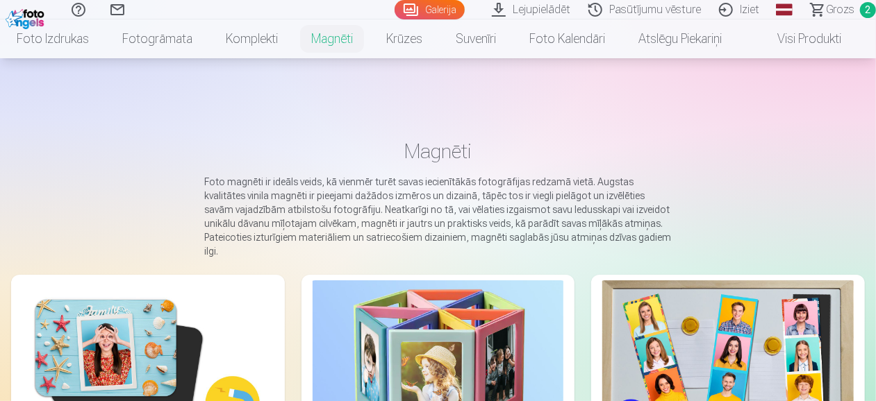
scroll to position [251, 0]
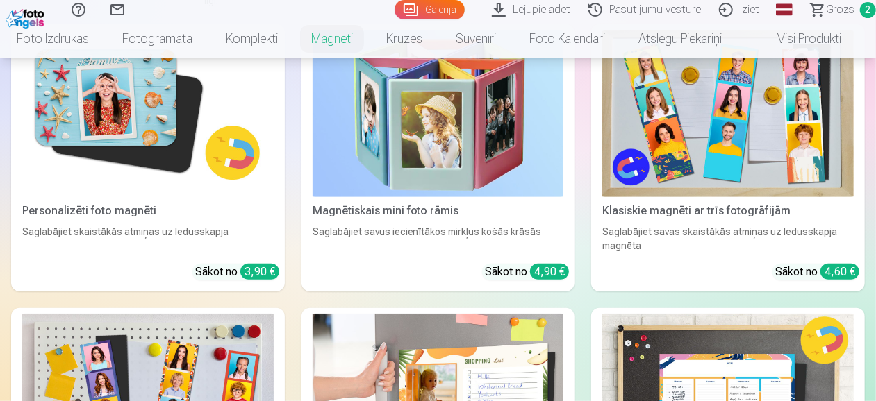
click at [158, 126] on img at bounding box center [147, 113] width 251 height 167
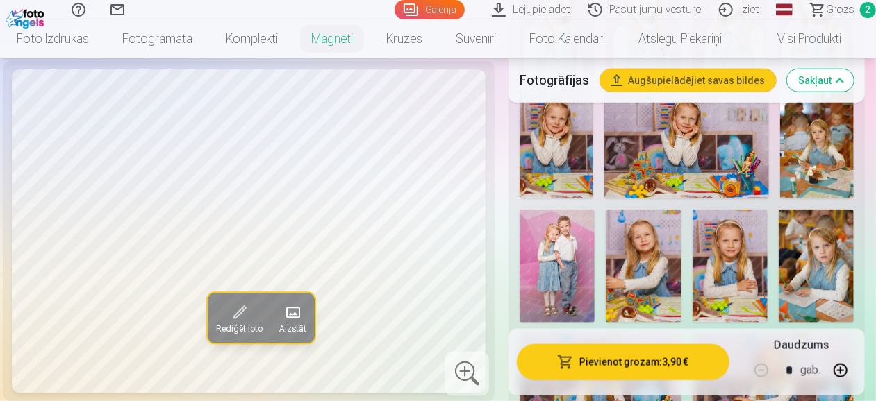
scroll to position [705, 0]
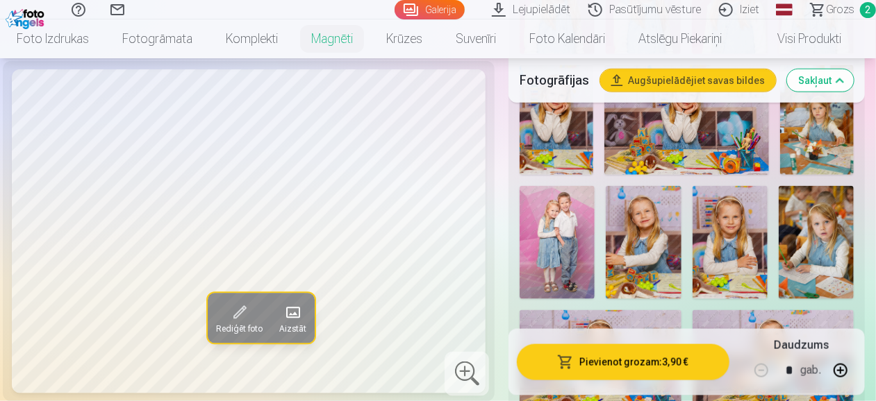
click at [578, 213] on img at bounding box center [557, 242] width 75 height 113
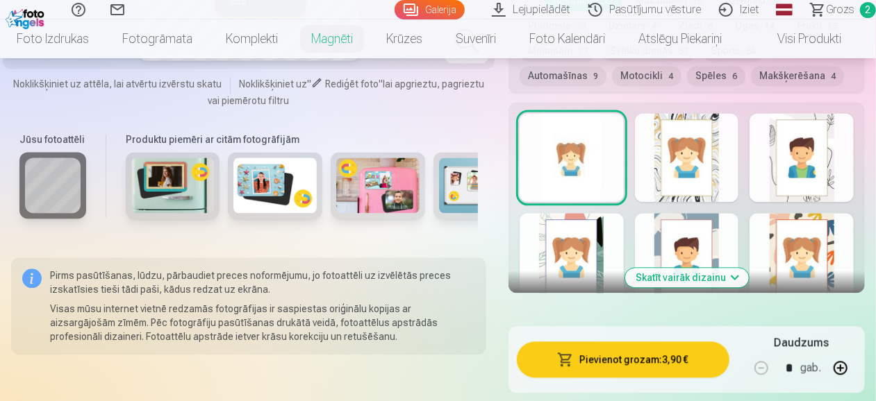
scroll to position [1449, 0]
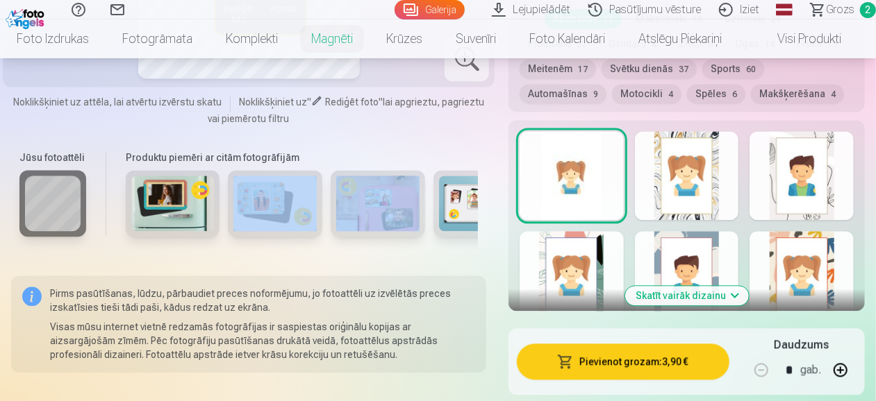
drag, startPoint x: 420, startPoint y: 223, endPoint x: 313, endPoint y: 216, distance: 107.2
click at [313, 216] on div at bounding box center [299, 209] width 358 height 81
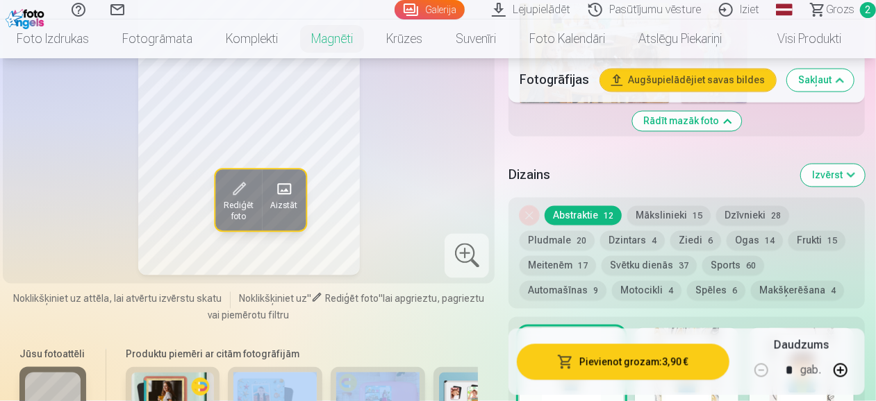
scroll to position [1251, 0]
click at [839, 165] on button "Izvērst" at bounding box center [833, 176] width 64 height 22
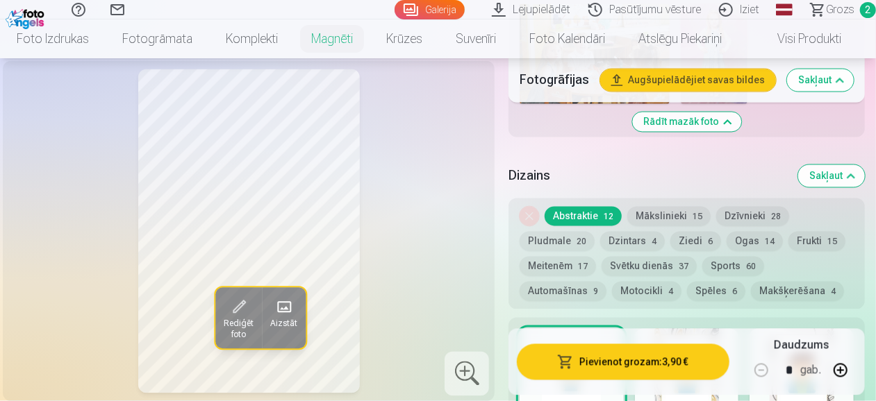
click at [839, 165] on button "Sakļaut" at bounding box center [831, 176] width 67 height 22
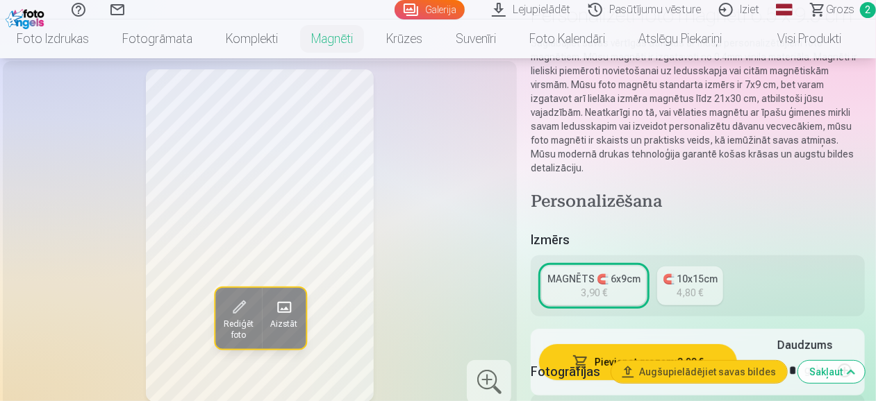
scroll to position [130, 0]
click at [713, 279] on div "🧲 10x15cm" at bounding box center [690, 280] width 55 height 14
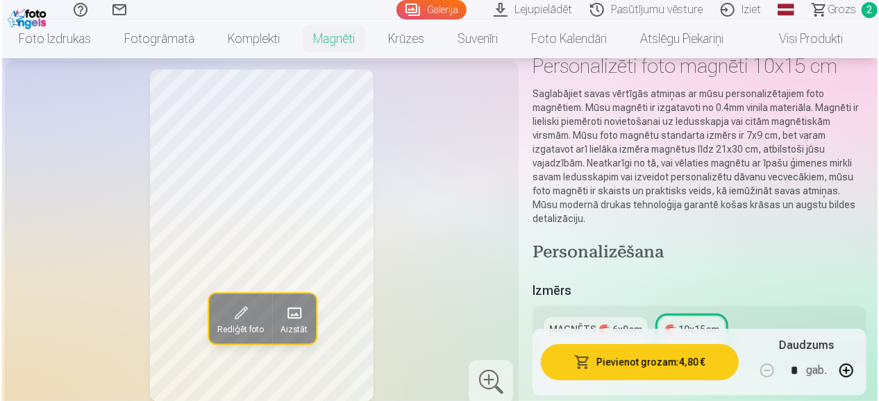
scroll to position [79, 0]
click at [661, 356] on button "Pievienot grozam : 4,80 €" at bounding box center [638, 363] width 198 height 36
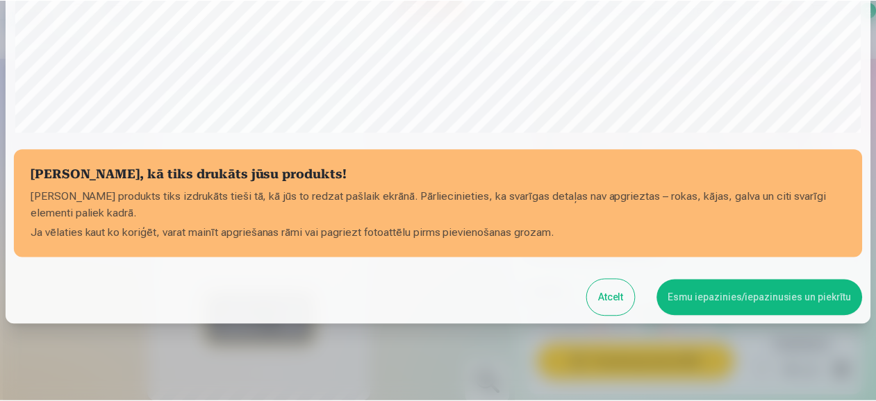
scroll to position [529, 0]
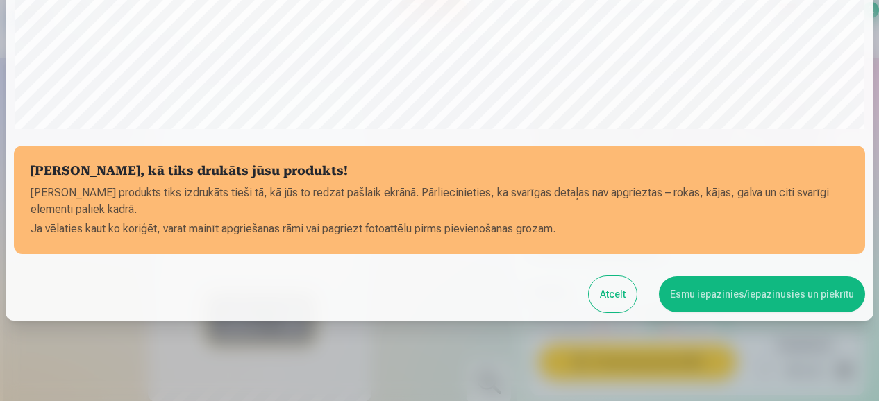
click at [741, 294] on button "Esmu iepazinies/iepazinusies un piekrītu" at bounding box center [762, 294] width 206 height 36
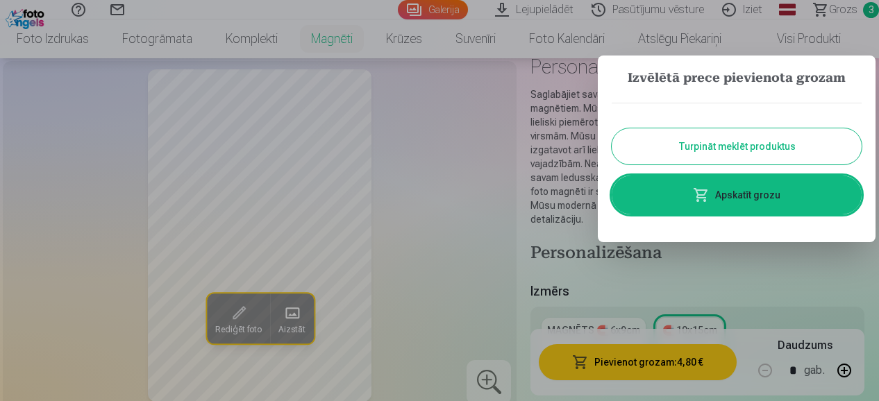
click at [753, 154] on button "Turpināt meklēt produktus" at bounding box center [737, 146] width 250 height 36
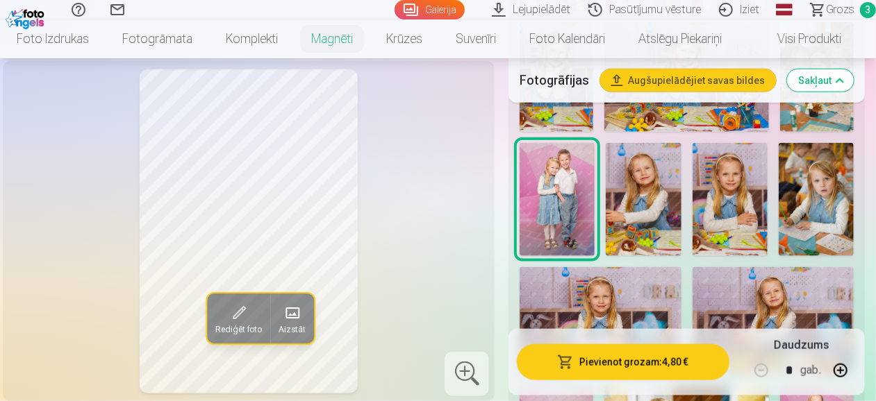
scroll to position [710, 0]
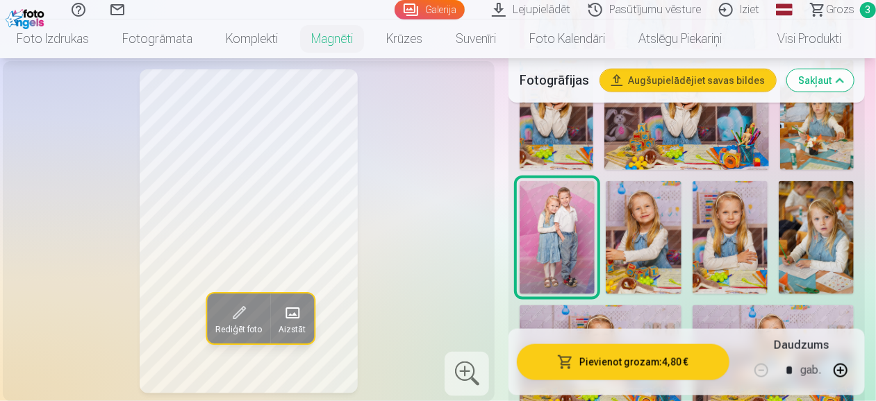
click at [435, 15] on link "Galerija" at bounding box center [430, 9] width 70 height 19
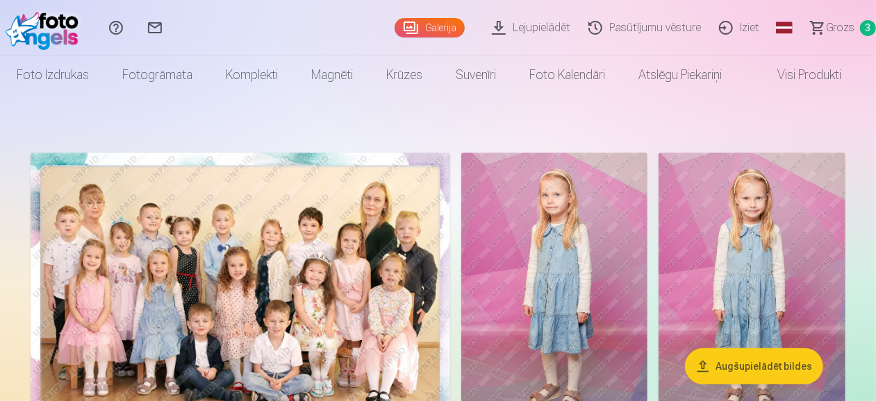
click at [822, 67] on link "Visi produkti" at bounding box center [797, 75] width 119 height 39
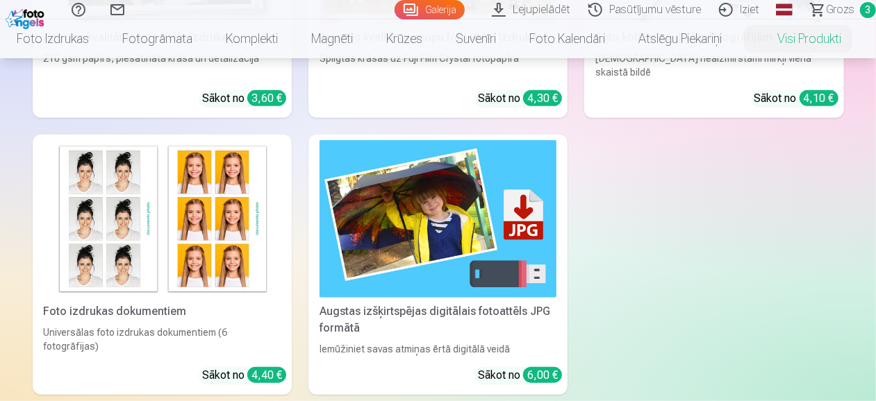
scroll to position [339, 0]
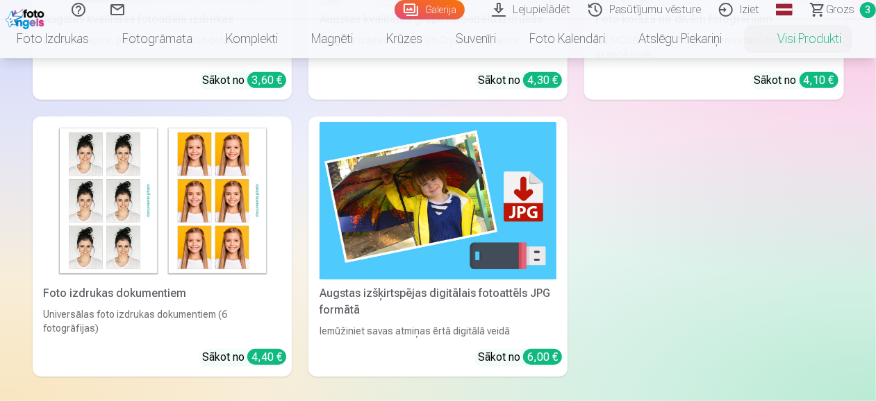
click at [424, 213] on img at bounding box center [438, 201] width 237 height 158
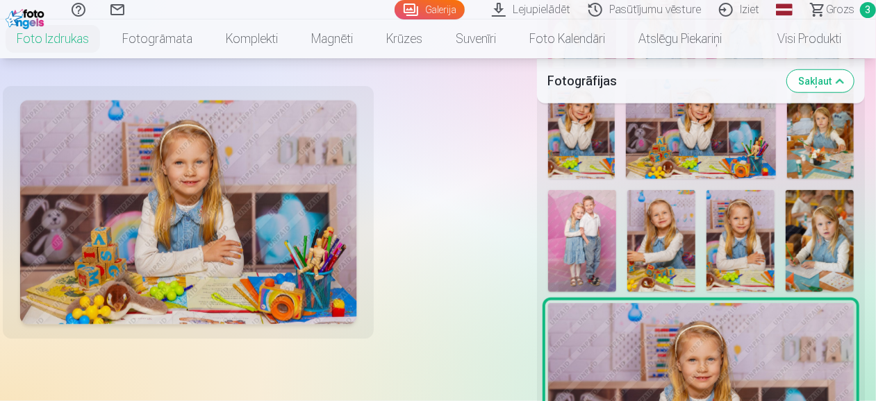
scroll to position [620, 0]
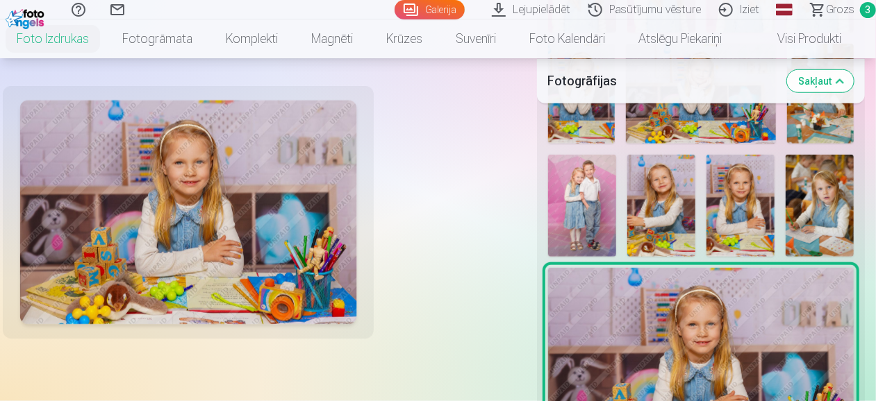
click at [588, 207] on img at bounding box center [582, 206] width 68 height 102
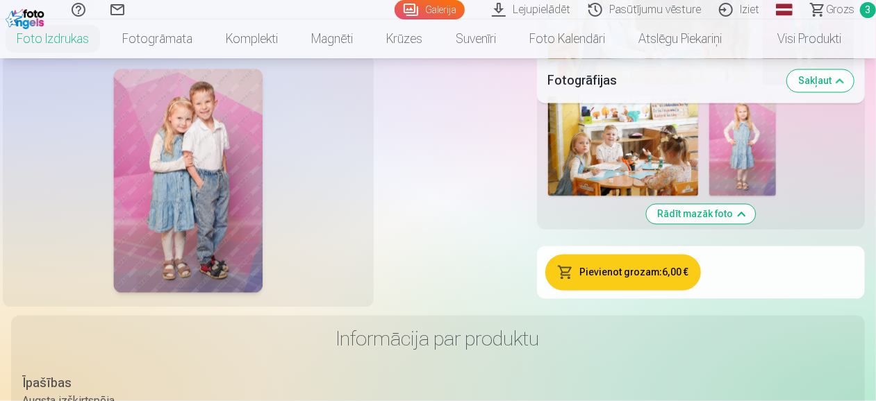
scroll to position [1329, 0]
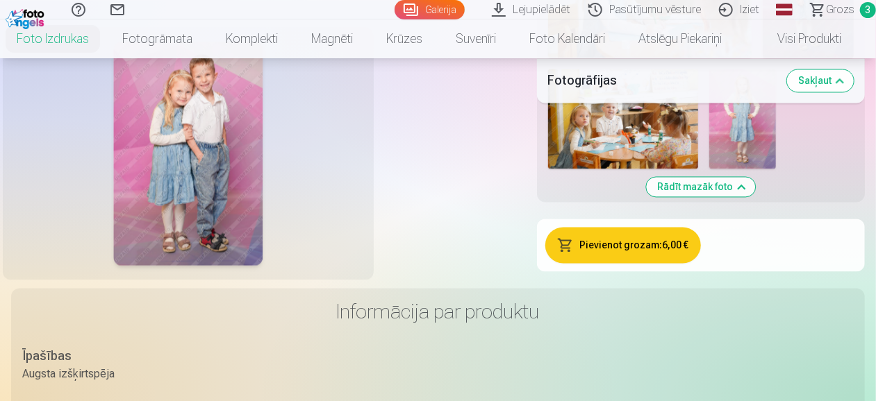
click at [633, 251] on button "Pievienot grozam : 6,00 €" at bounding box center [623, 245] width 156 height 36
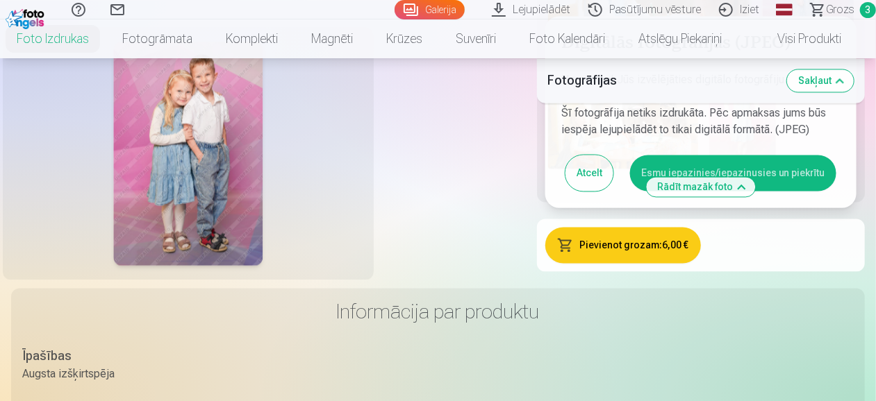
click at [777, 177] on button "Esmu iepazinies/iepazinusies un piekrītu" at bounding box center [733, 173] width 206 height 36
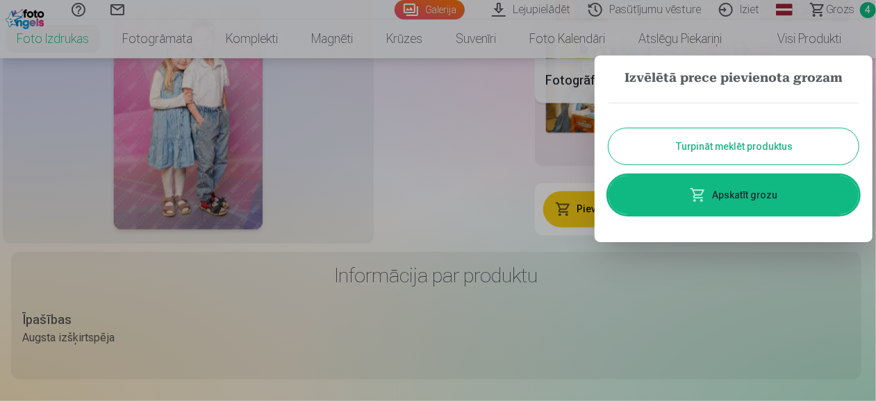
scroll to position [1332, 0]
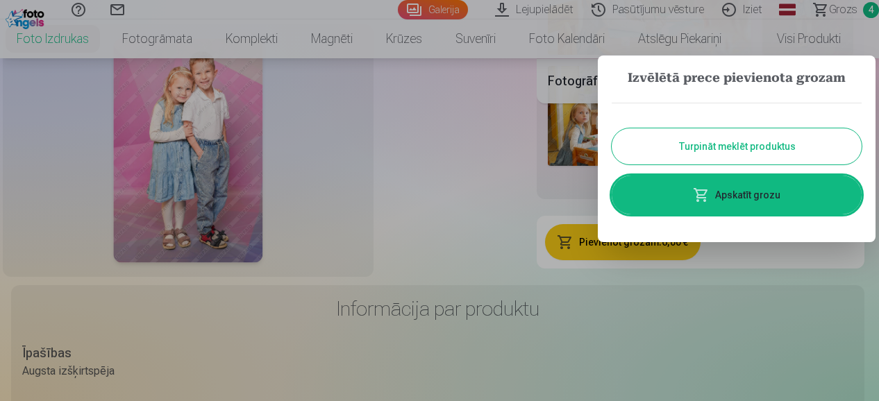
click at [774, 138] on button "Turpināt meklēt produktus" at bounding box center [737, 146] width 250 height 36
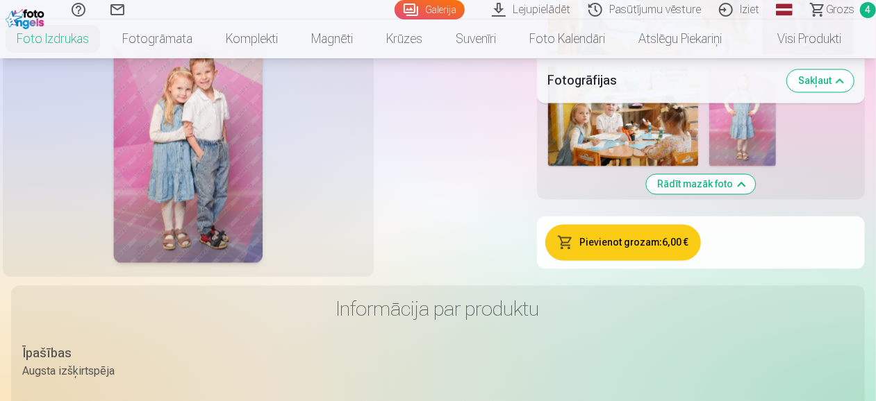
click at [834, 9] on span "Grozs" at bounding box center [840, 9] width 28 height 17
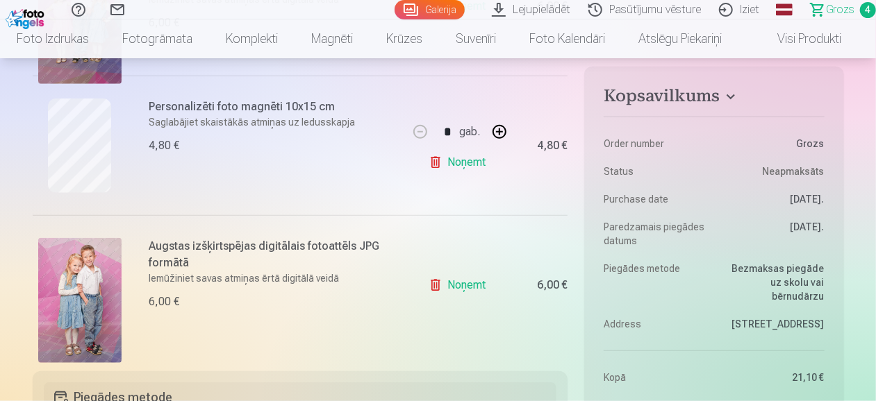
scroll to position [560, 0]
click at [433, 17] on link "Galerija" at bounding box center [430, 9] width 70 height 19
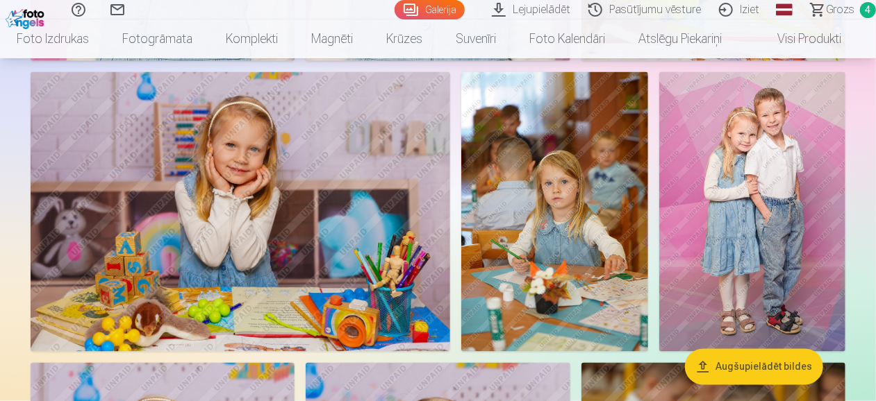
scroll to position [1145, 0]
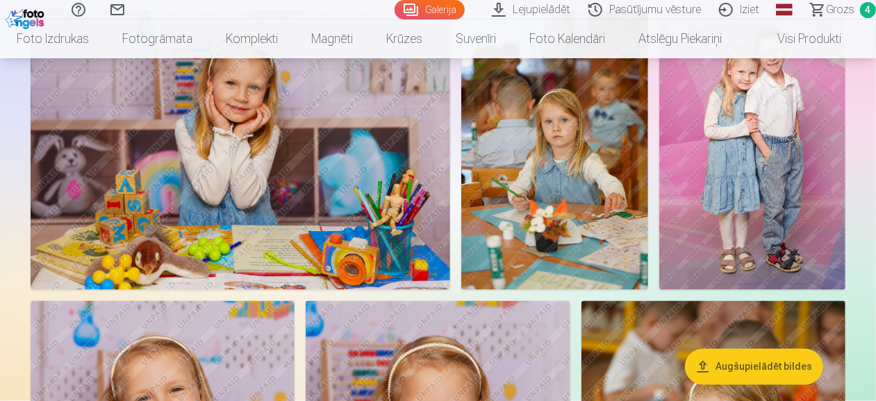
click at [712, 161] on img at bounding box center [752, 150] width 186 height 280
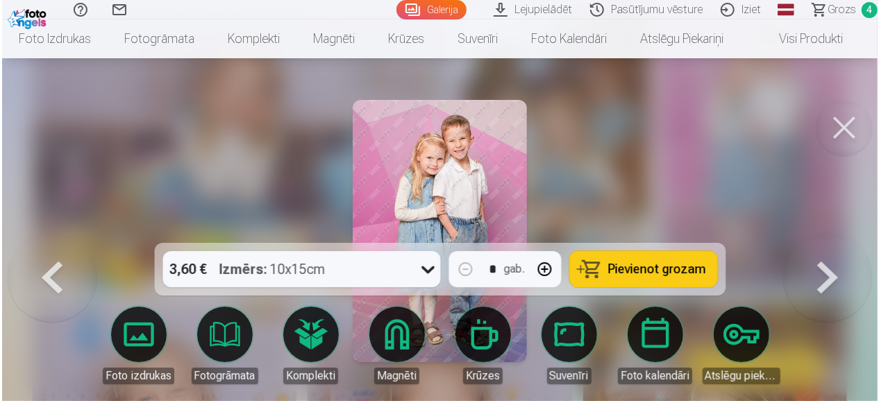
scroll to position [1149, 0]
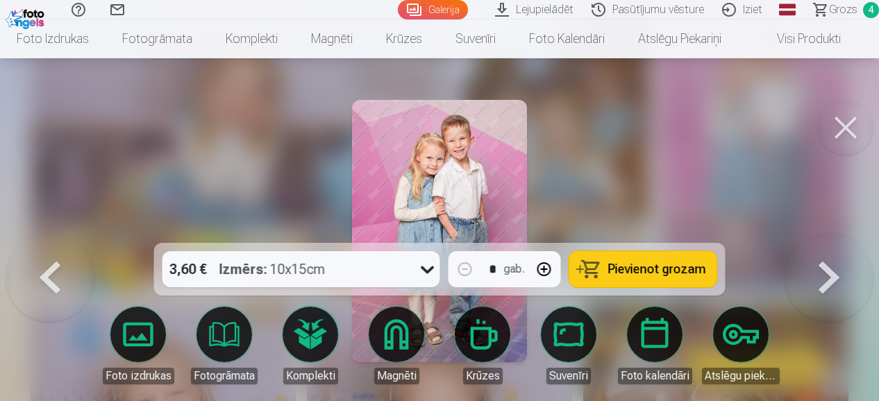
click at [802, 42] on link "Visi produkti" at bounding box center [797, 38] width 119 height 39
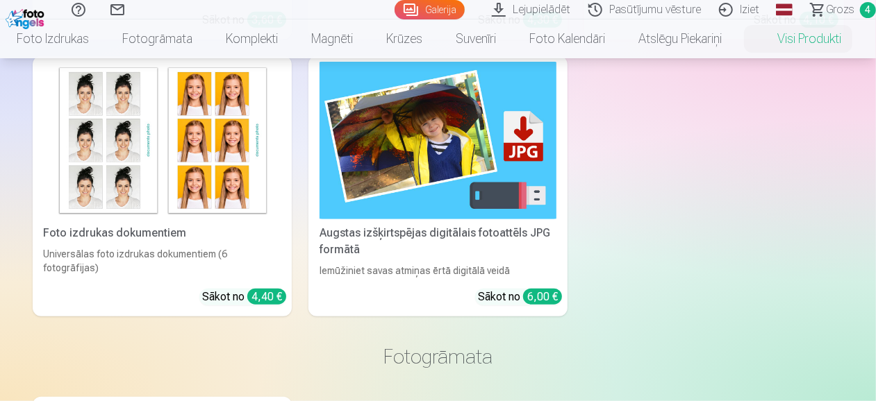
scroll to position [400, 0]
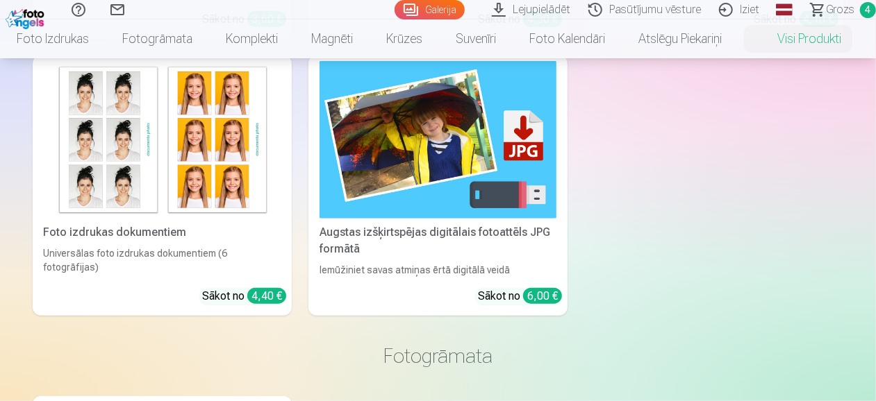
click at [463, 164] on img at bounding box center [438, 140] width 237 height 158
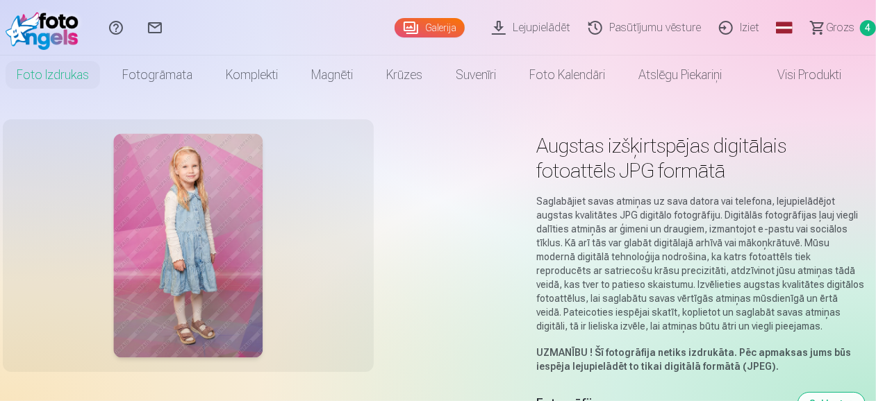
click at [440, 28] on link "Galerija" at bounding box center [430, 27] width 70 height 19
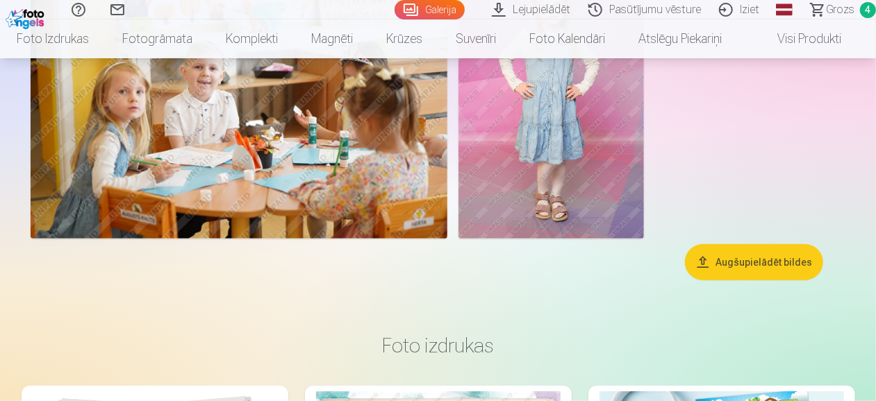
scroll to position [3299, 0]
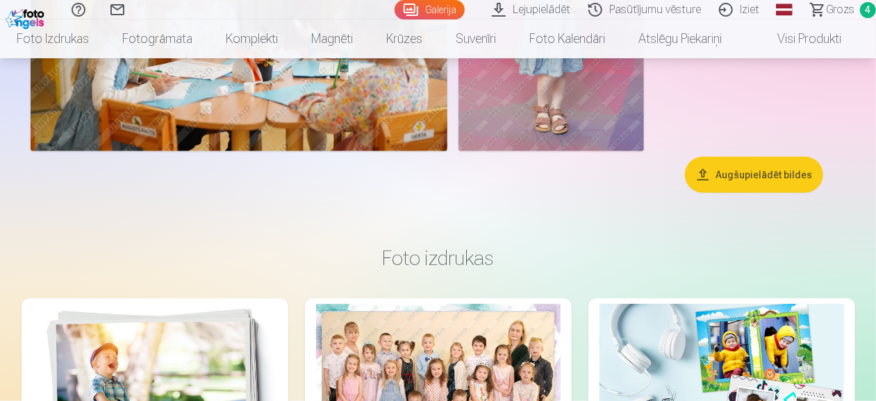
click at [843, 14] on span "Grozs" at bounding box center [840, 9] width 28 height 17
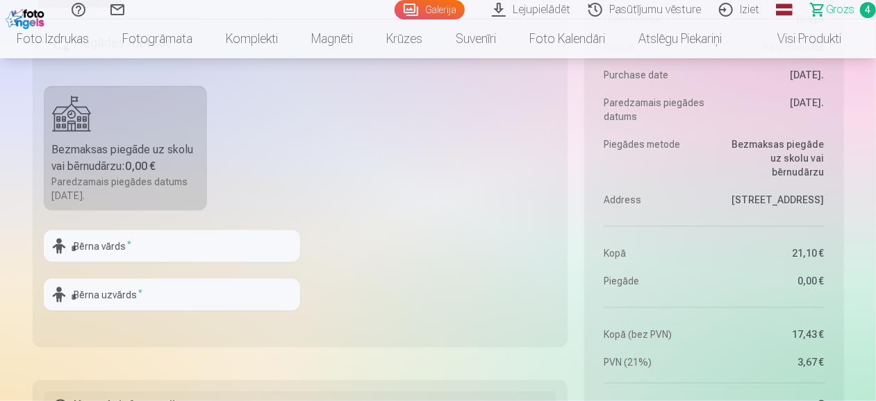
scroll to position [900, 0]
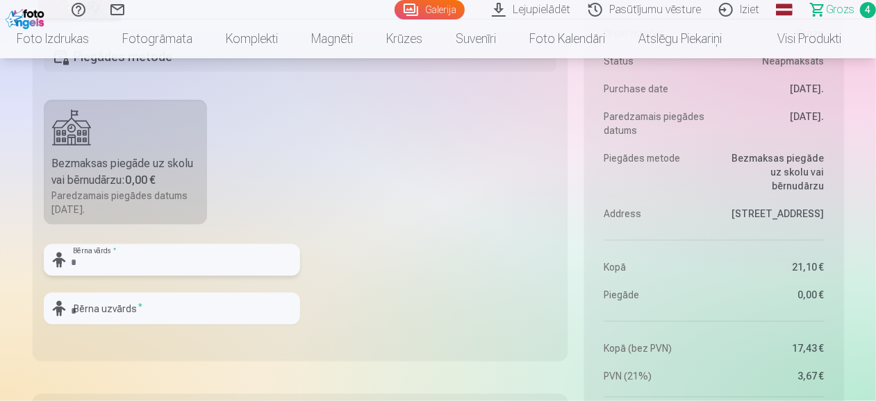
click at [226, 256] on input "text" at bounding box center [172, 260] width 256 height 32
type input "*"
type input "****"
click at [183, 310] on input "text" at bounding box center [172, 309] width 256 height 32
type input "****"
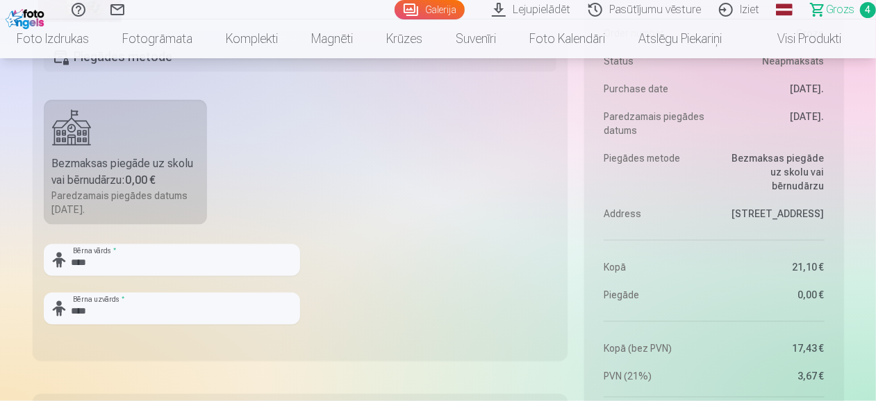
click at [391, 279] on fieldset "Piegādes metode Bezmaksas piegāde uz skolu vai bērnudārzu : 0,00 € Paredzamais …" at bounding box center [301, 196] width 536 height 331
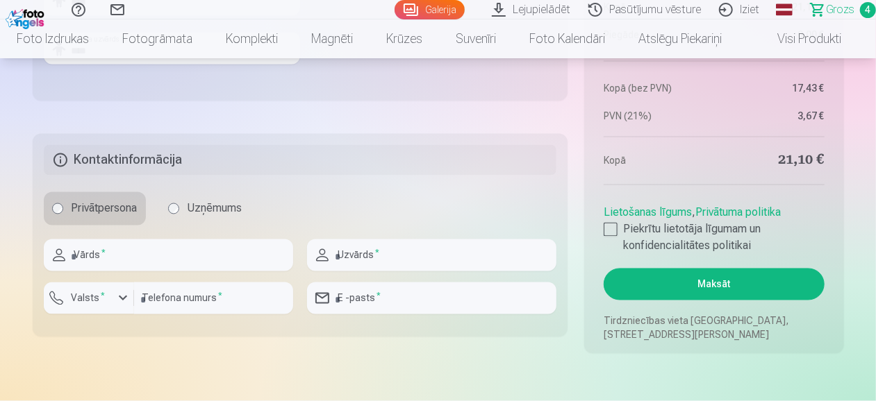
scroll to position [1226, 0]
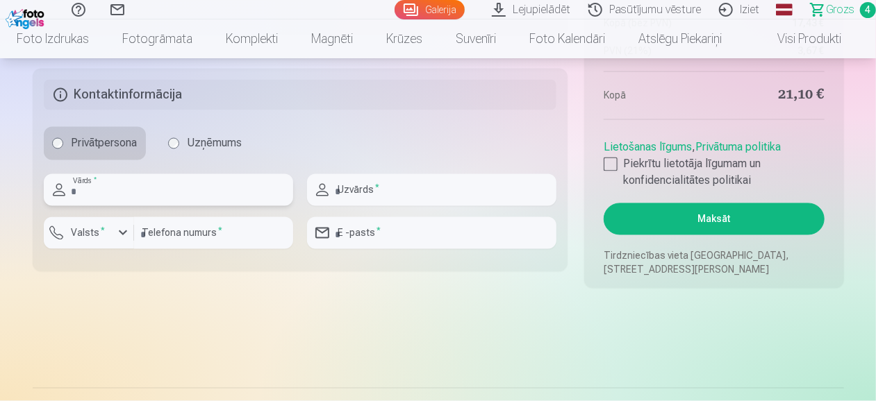
click at [217, 201] on input "text" at bounding box center [168, 190] width 249 height 32
type input "****"
click at [361, 198] on input "text" at bounding box center [431, 190] width 249 height 32
type input "****"
click at [196, 226] on input "number" at bounding box center [213, 233] width 159 height 32
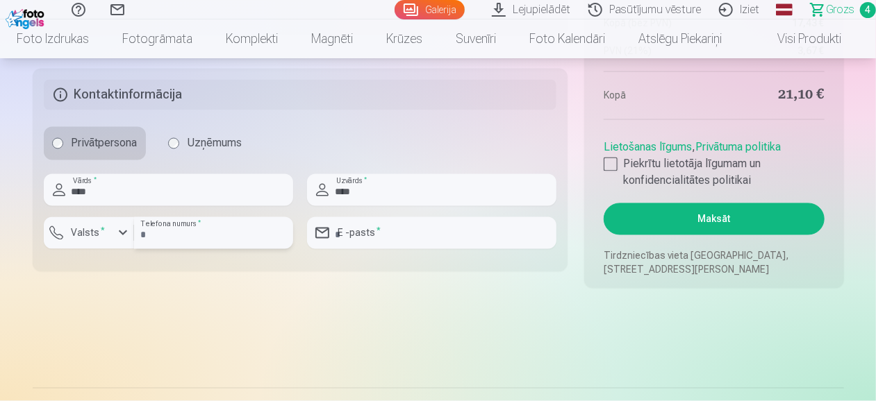
click at [196, 226] on input "number" at bounding box center [213, 233] width 159 height 32
type input "*"
type input "*********"
click at [395, 238] on input "email" at bounding box center [431, 233] width 249 height 32
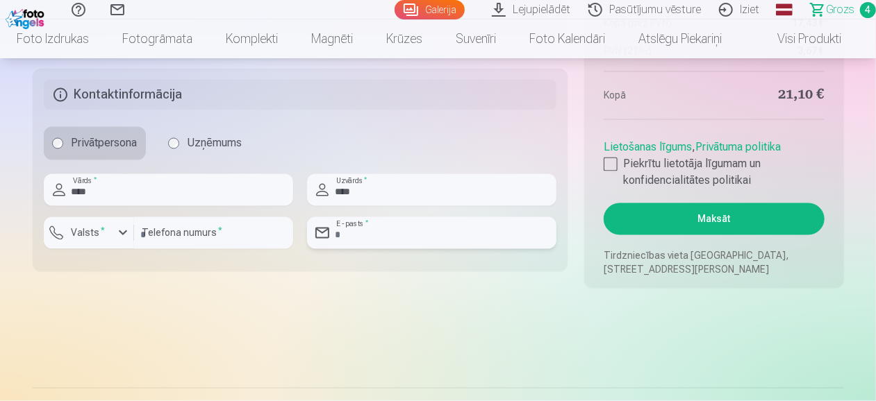
type input "**********"
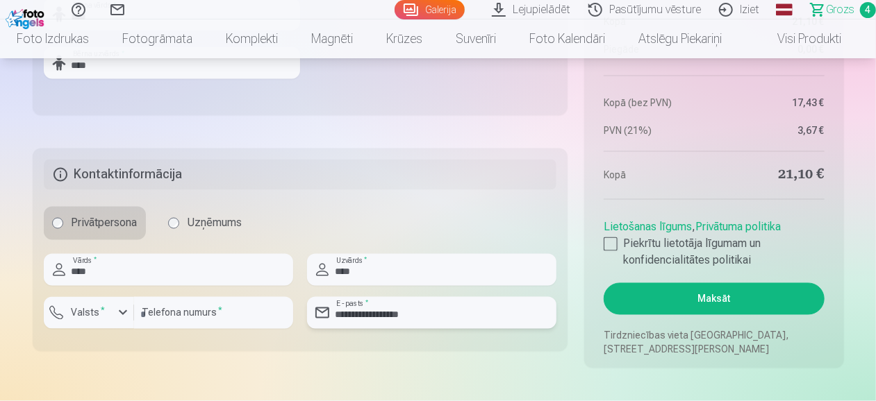
scroll to position [1148, 0]
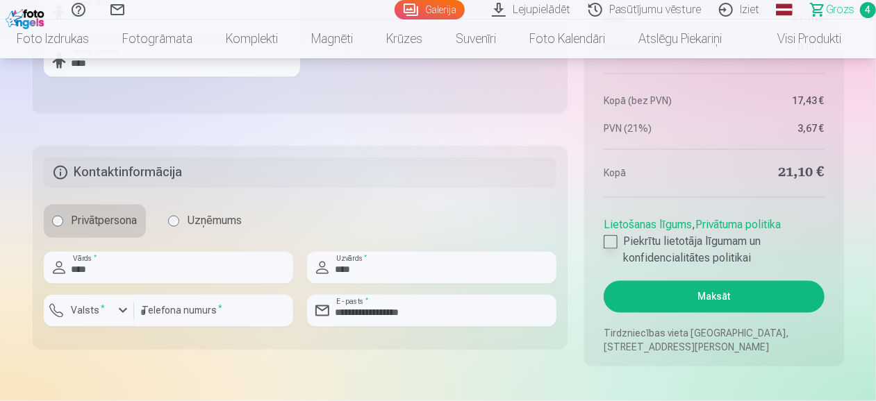
click at [612, 241] on div at bounding box center [611, 242] width 14 height 14
click at [608, 235] on div at bounding box center [611, 242] width 14 height 14
click at [606, 241] on div at bounding box center [611, 242] width 14 height 14
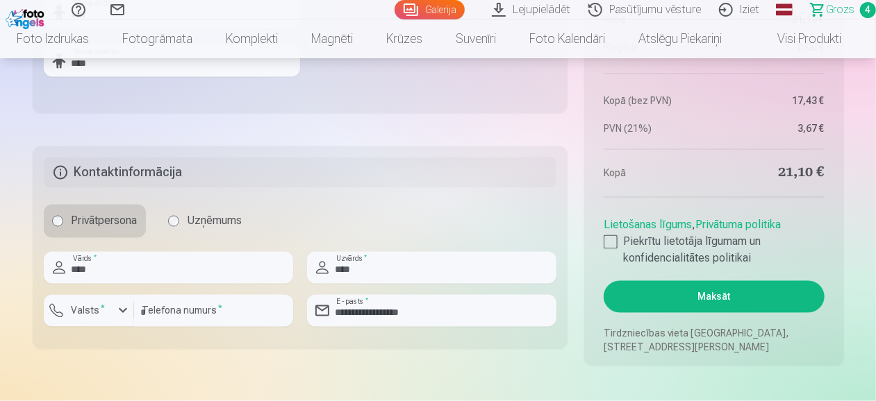
click at [717, 290] on button "Maksāt" at bounding box center [714, 297] width 220 height 32
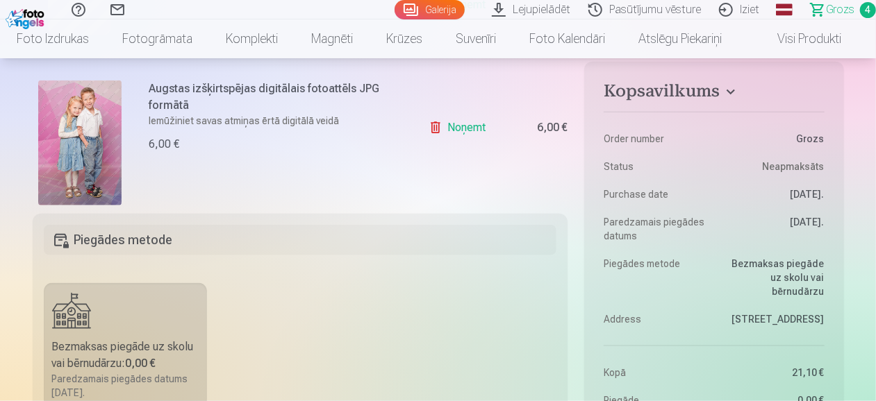
scroll to position [715, 0]
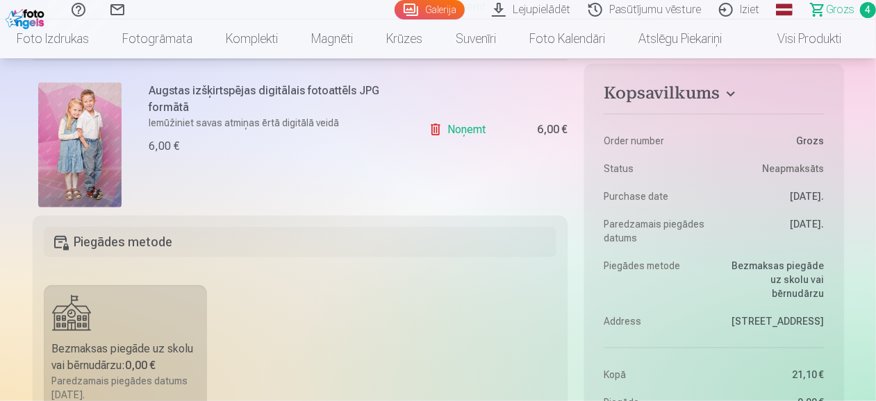
click at [122, 311] on label "Bezmaksas piegāde uz skolu vai bērnudārzu : 0,00 € Paredzamais piegādes datums …" at bounding box center [126, 347] width 164 height 125
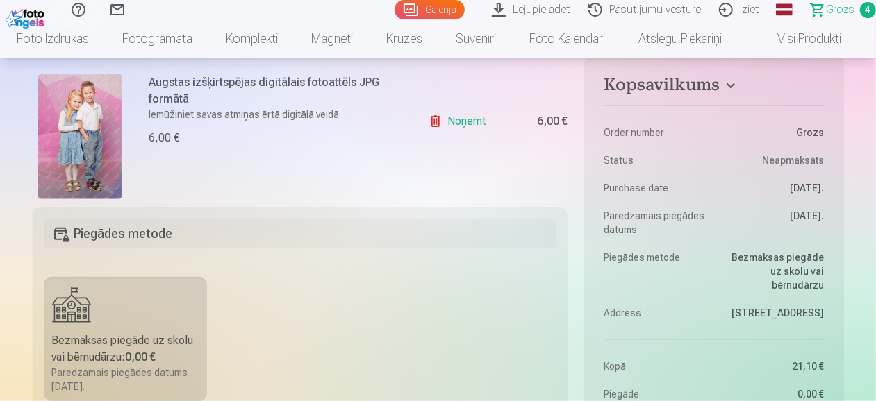
scroll to position [914, 0]
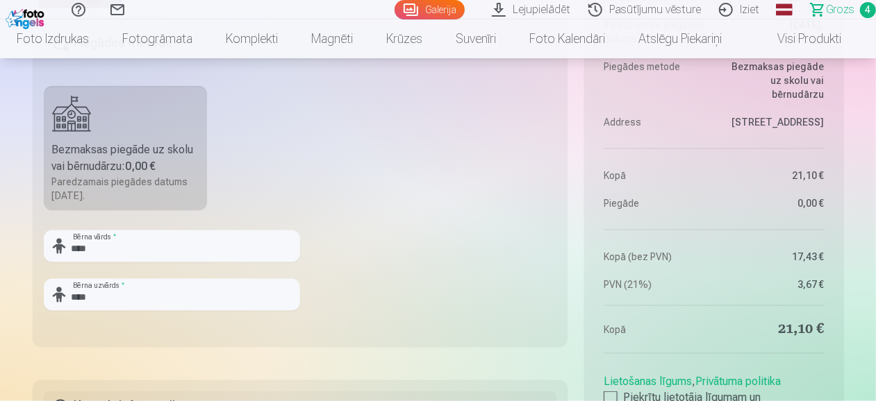
drag, startPoint x: 431, startPoint y: 283, endPoint x: 393, endPoint y: 251, distance: 49.3
click at [393, 251] on fieldset "Piegādes metode Bezmaksas piegāde uz skolu vai bērnudārzu : 0,00 € Paredzamais …" at bounding box center [301, 182] width 536 height 331
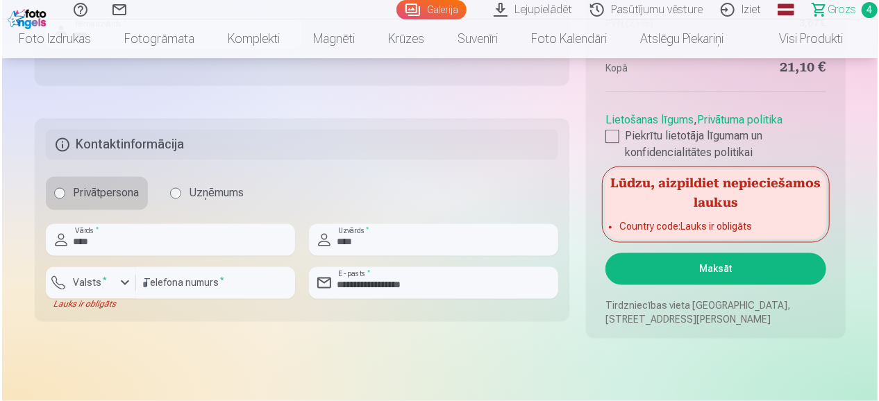
scroll to position [1179, 0]
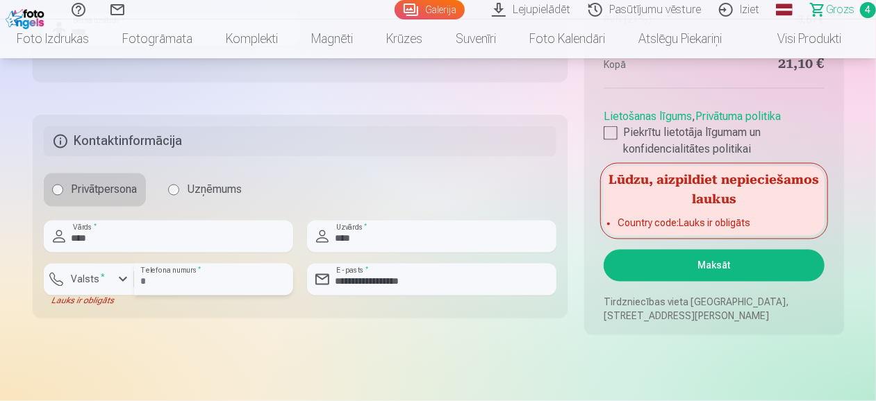
click at [163, 282] on input "*********" at bounding box center [213, 280] width 159 height 32
click at [198, 283] on input "********" at bounding box center [213, 280] width 159 height 32
type input "********"
click at [97, 279] on label "Valsts *" at bounding box center [88, 280] width 45 height 14
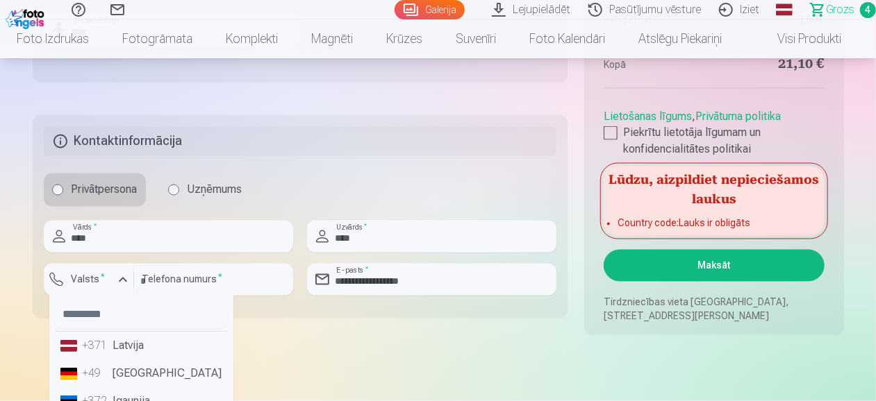
click at [135, 342] on li "+371 Latvija" at bounding box center [141, 347] width 173 height 28
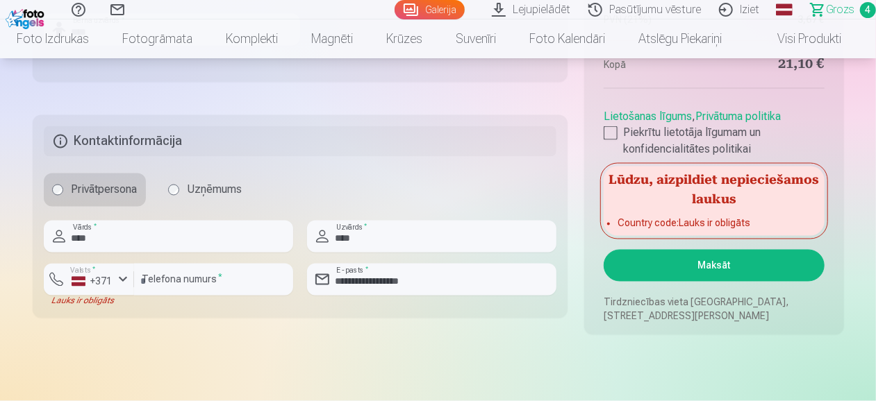
click at [696, 272] on button "Maksāt" at bounding box center [714, 266] width 220 height 32
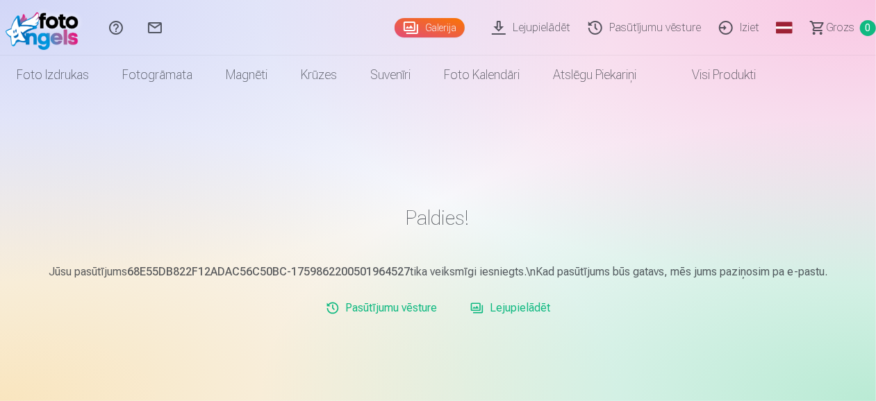
click at [571, 32] on link "Lejupielādēt" at bounding box center [533, 28] width 97 height 56
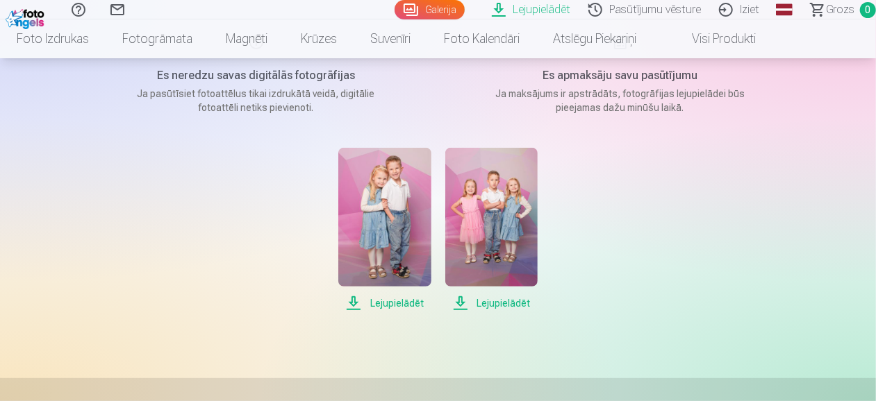
scroll to position [203, 0]
click at [409, 301] on span "Lejupielādēt" at bounding box center [384, 303] width 92 height 17
click at [409, 301] on span "Loading... Ielāde ..." at bounding box center [384, 303] width 92 height 17
click at [504, 303] on span "Lejupielādēt" at bounding box center [491, 303] width 92 height 17
